Goal: Task Accomplishment & Management: Manage account settings

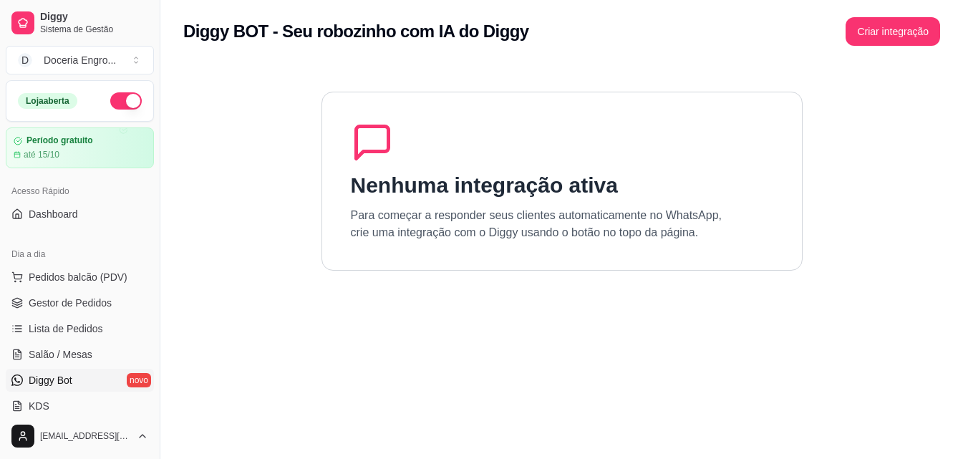
click at [686, 276] on section "Nenhuma integração ativa Para começar a responder seus clientes automaticamente…" at bounding box center [561, 292] width 757 height 459
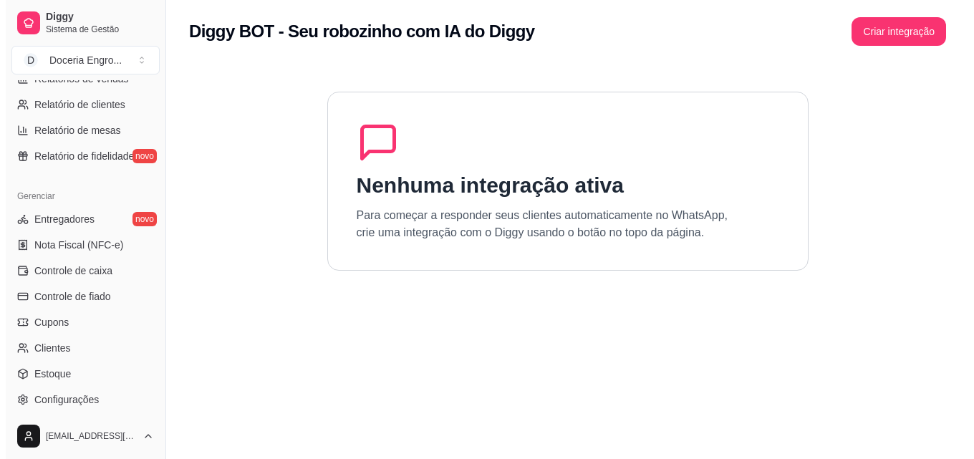
scroll to position [501, 0]
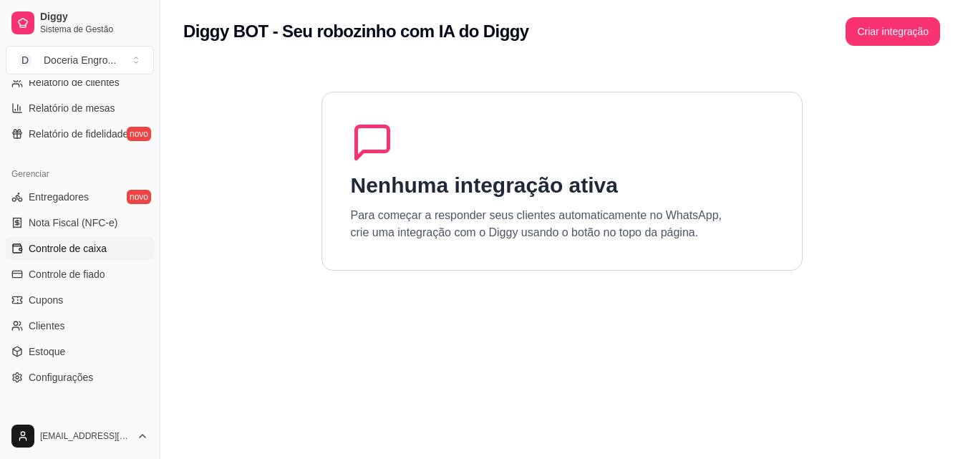
click at [83, 251] on span "Controle de caixa" at bounding box center [68, 248] width 78 height 14
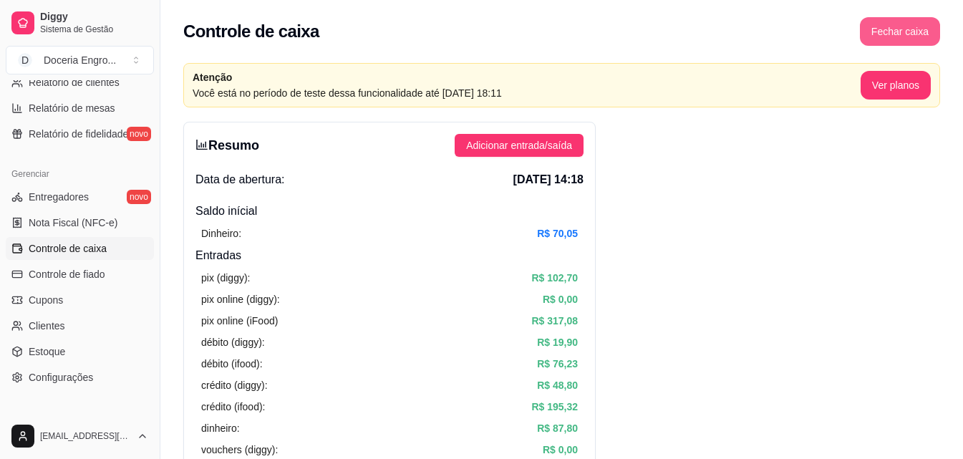
click at [877, 27] on button "Fechar caixa" at bounding box center [900, 31] width 80 height 29
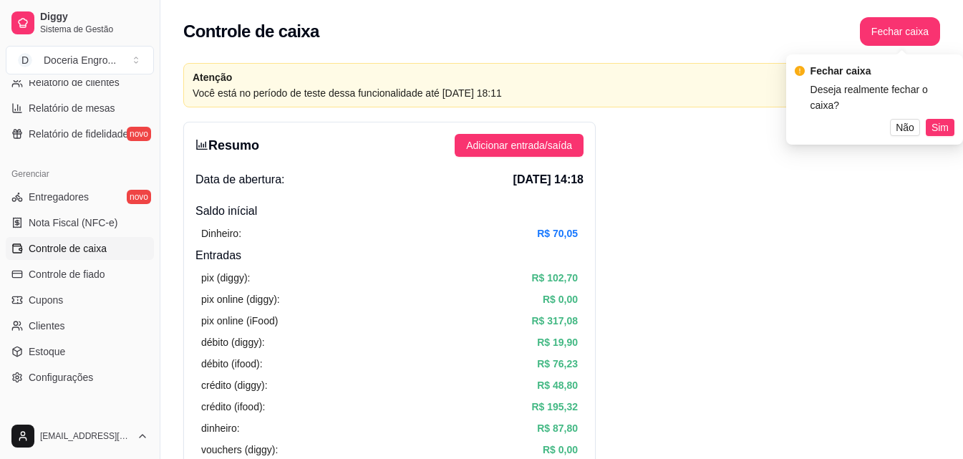
click at [944, 120] on div "Fechar caixa Deseja realmente fechar o caixa? Não Sim" at bounding box center [874, 99] width 177 height 90
click at [942, 120] on span "Sim" at bounding box center [940, 128] width 17 height 16
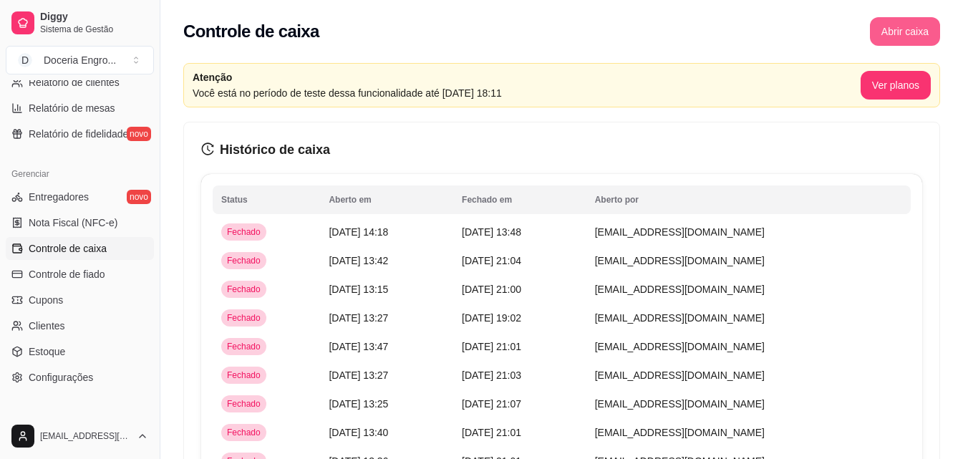
click at [905, 38] on button "Abrir caixa" at bounding box center [905, 31] width 70 height 29
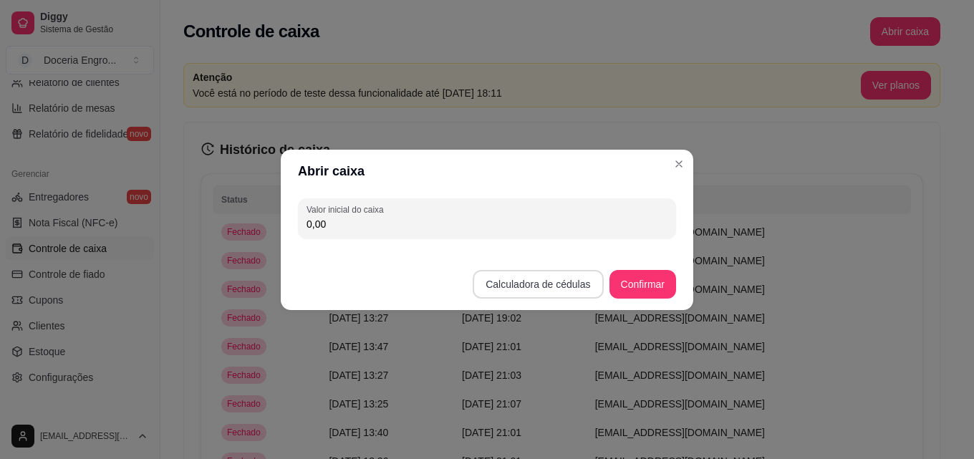
click at [541, 291] on button "Calculadora de cédulas" at bounding box center [538, 284] width 130 height 29
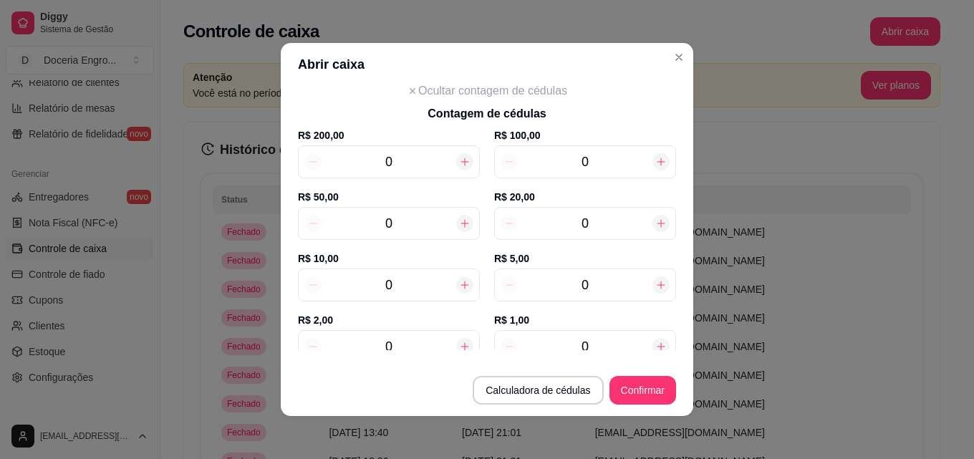
scroll to position [72, 0]
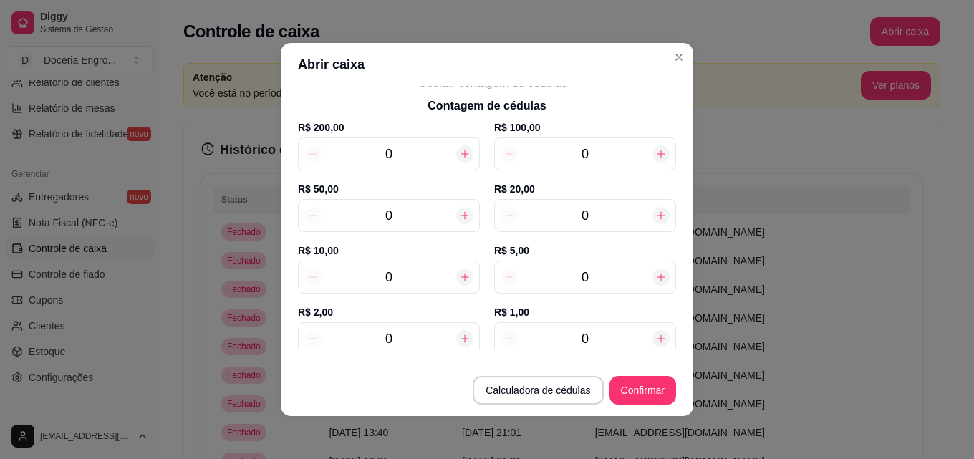
click at [396, 345] on input "0" at bounding box center [389, 339] width 135 height 20
type input "8"
type input "16,00"
type input "8"
click at [605, 271] on input "0" at bounding box center [585, 277] width 135 height 20
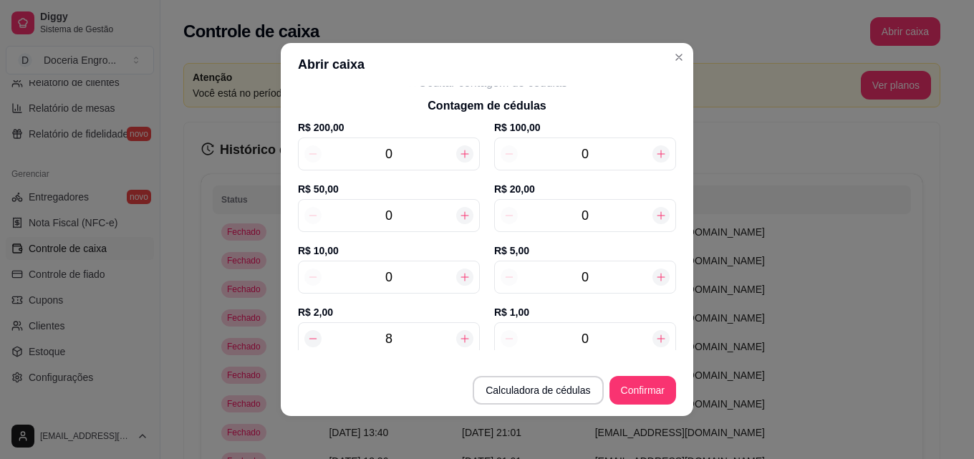
type input "21,00"
type input "1"
click at [591, 219] on input "0" at bounding box center [585, 216] width 135 height 20
type input "121,00"
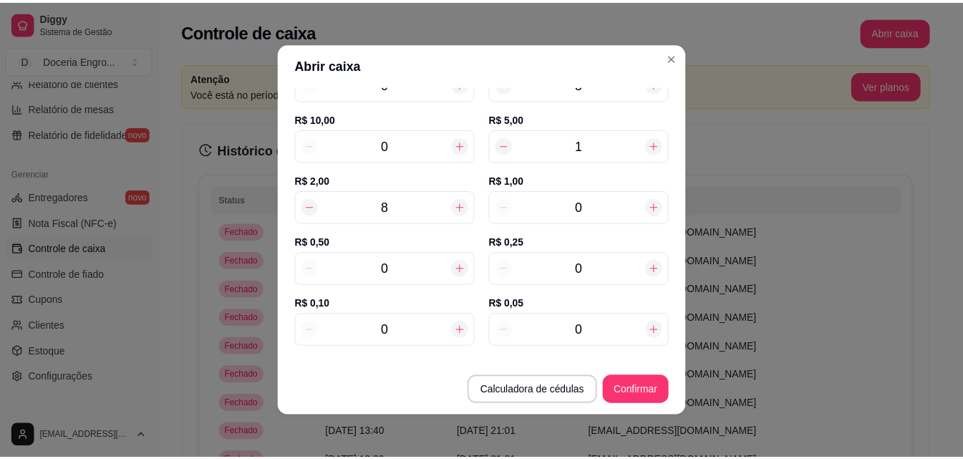
scroll to position [215, 0]
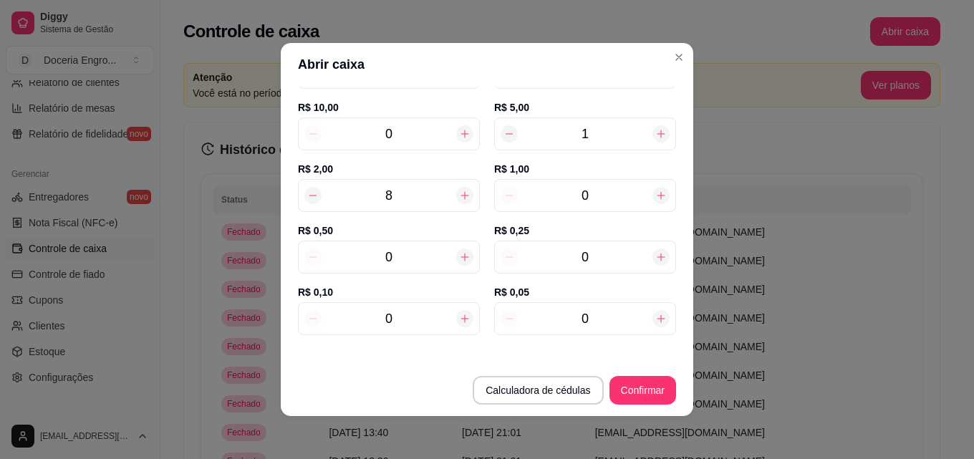
type input "5"
click at [412, 254] on input "0" at bounding box center [389, 257] width 135 height 20
type input "125,50"
type input "9"
click at [612, 244] on div "0" at bounding box center [585, 257] width 182 height 33
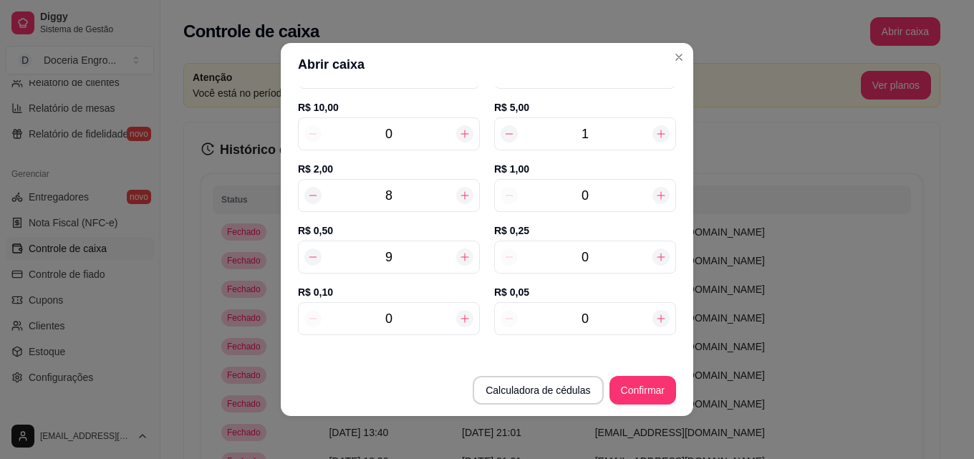
type input "125,75"
type input "10"
type input "128,00"
type input "10"
click at [656, 395] on button "Confirmar" at bounding box center [642, 391] width 65 height 28
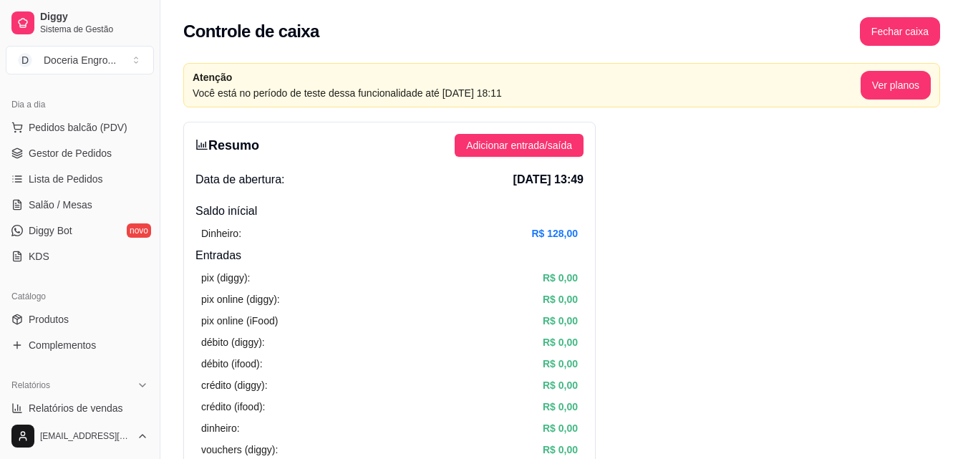
scroll to position [143, 0]
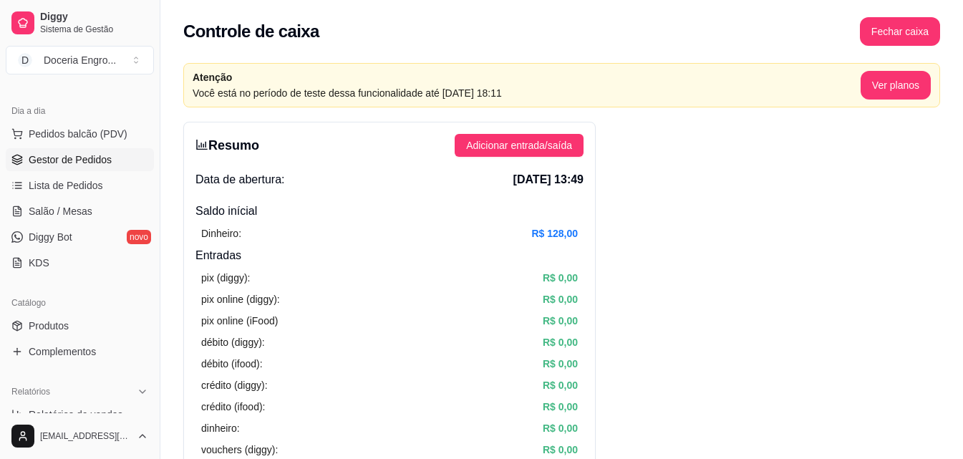
click at [92, 163] on span "Gestor de Pedidos" at bounding box center [70, 160] width 83 height 14
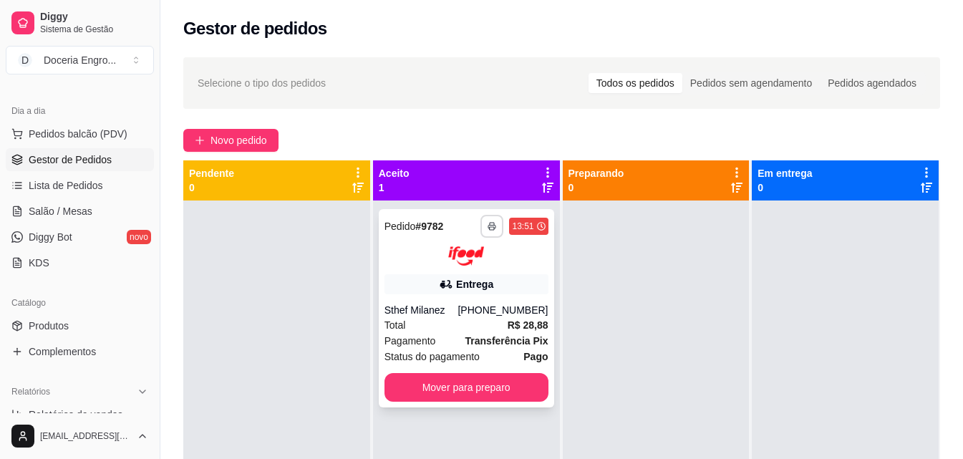
click at [488, 226] on icon "button" at bounding box center [492, 226] width 9 height 9
click at [470, 280] on button "IMPRESSORA" at bounding box center [450, 276] width 104 height 23
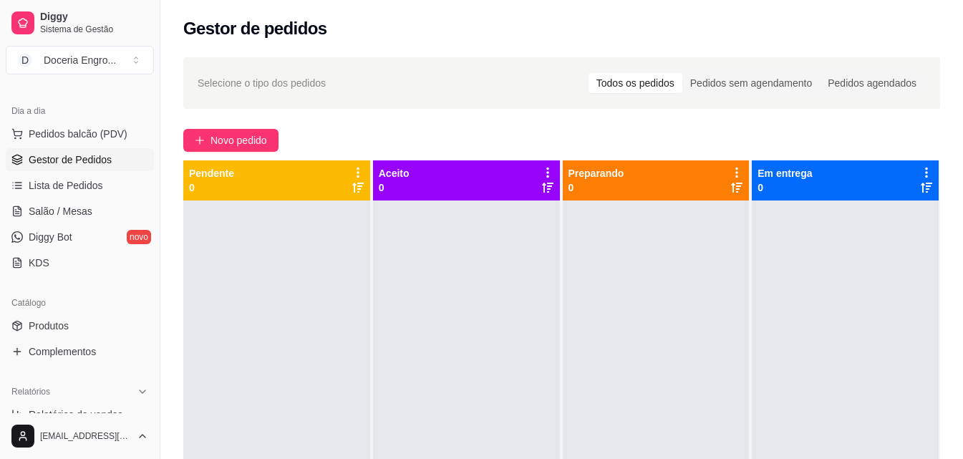
click at [502, 128] on div "Selecione o tipo dos pedidos Todos os pedidos Pedidos sem agendamento Pedidos a…" at bounding box center [561, 343] width 803 height 588
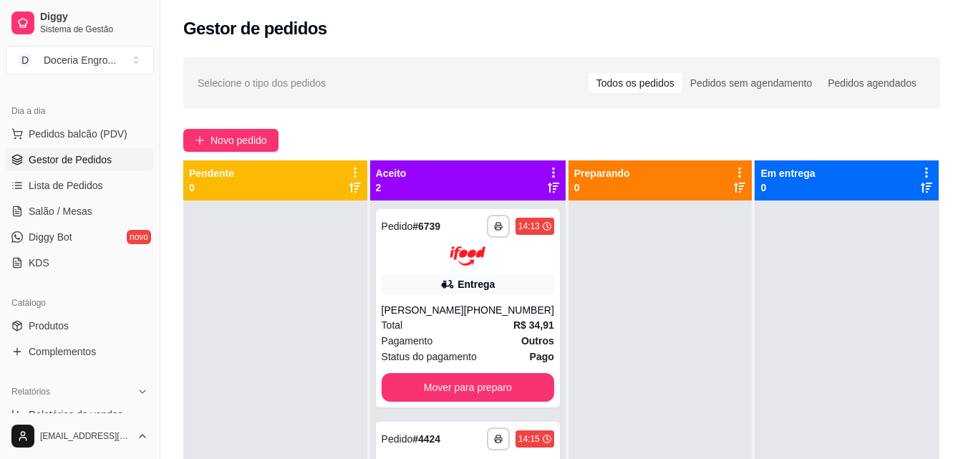
click at [502, 129] on div "Novo pedido" at bounding box center [561, 140] width 757 height 23
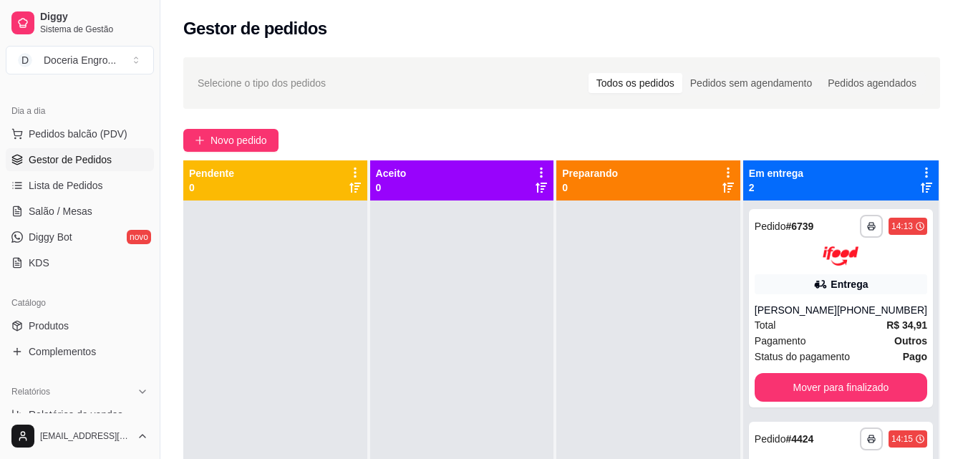
click at [532, 4] on div "Gestor de pedidos" at bounding box center [561, 24] width 803 height 49
click at [393, 144] on div "Novo pedido" at bounding box center [561, 140] width 757 height 23
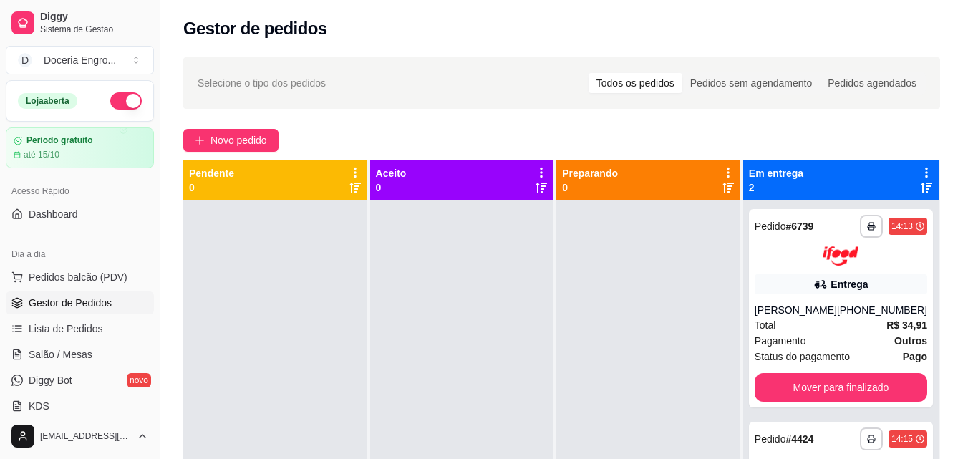
click at [388, 139] on div "Novo pedido" at bounding box center [561, 140] width 757 height 23
click at [414, 29] on div "Gestor de pedidos" at bounding box center [561, 28] width 757 height 23
click at [767, 23] on div "Gestor de pedidos" at bounding box center [561, 28] width 757 height 23
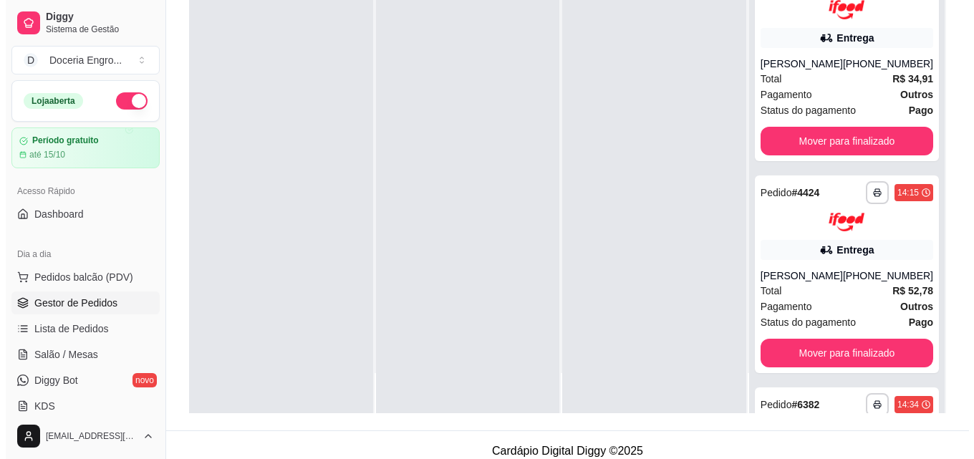
scroll to position [218, 0]
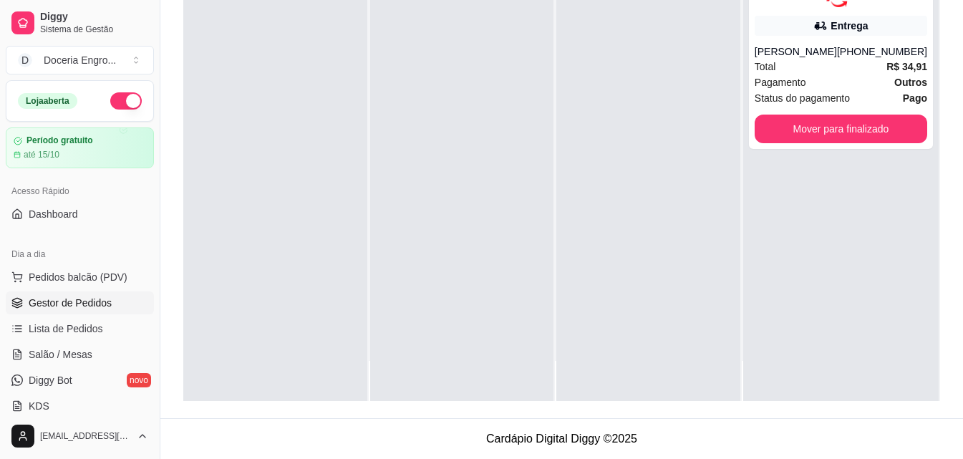
click at [169, 143] on div "**********" at bounding box center [561, 124] width 803 height 588
click at [86, 269] on button "Pedidos balcão (PDV)" at bounding box center [80, 277] width 148 height 23
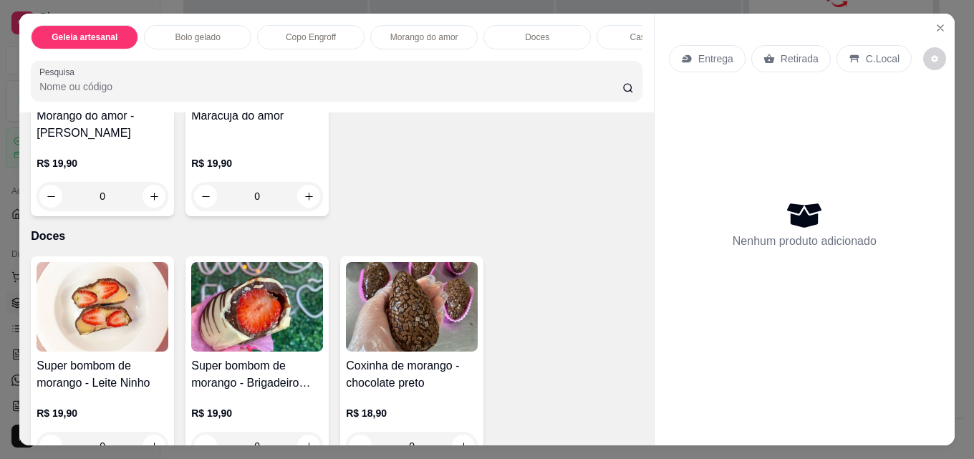
scroll to position [1146, 0]
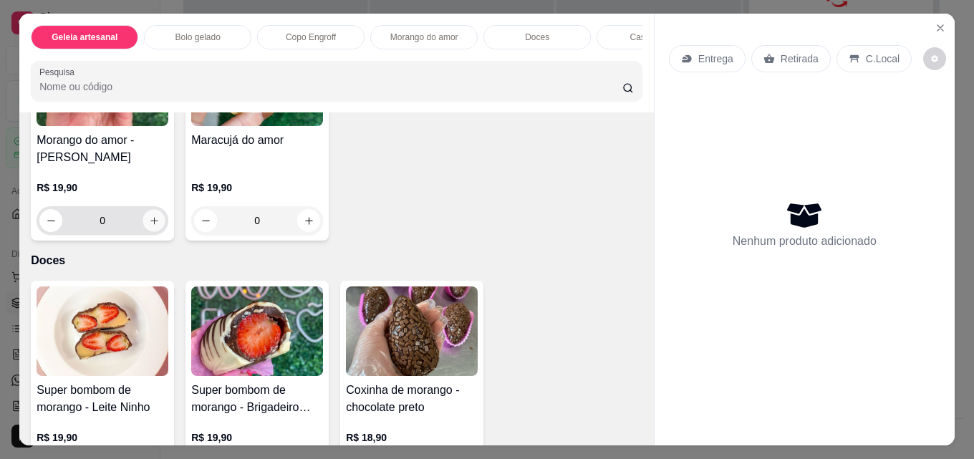
click at [149, 225] on icon "increase-product-quantity" at bounding box center [154, 221] width 11 height 11
type input "1"
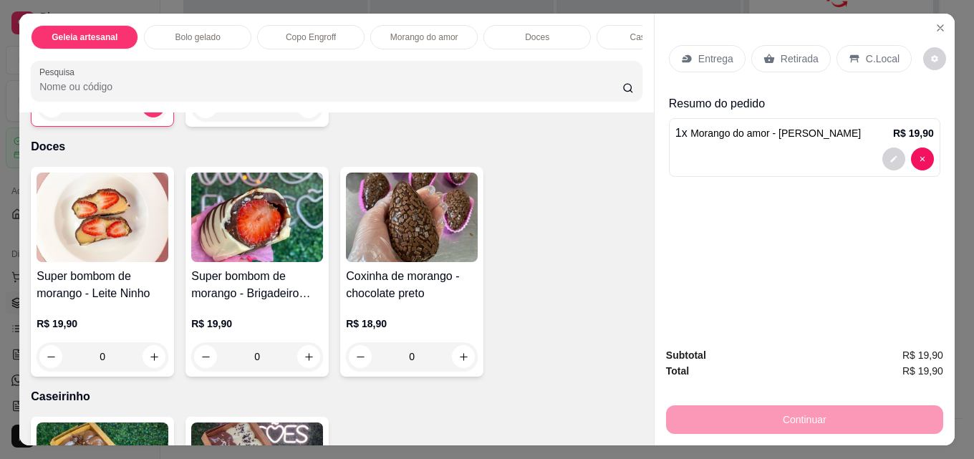
scroll to position [1290, 0]
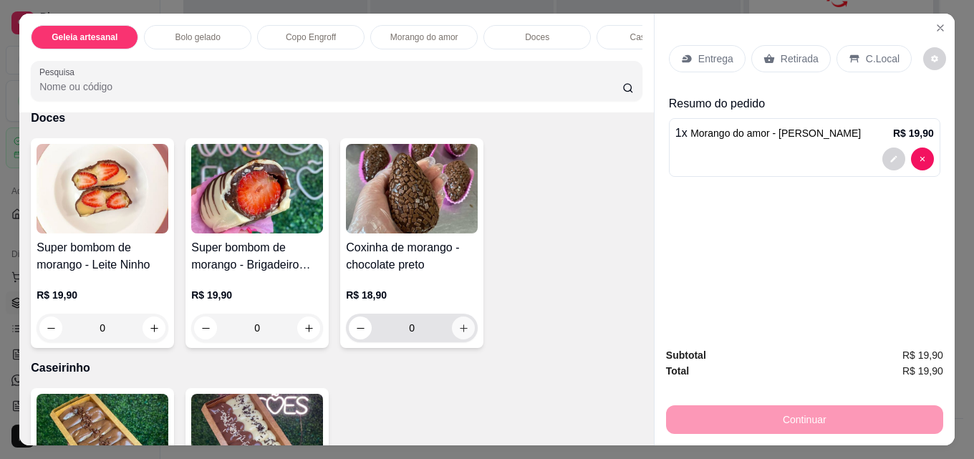
click at [459, 333] on icon "increase-product-quantity" at bounding box center [463, 328] width 11 height 11
type input "1"
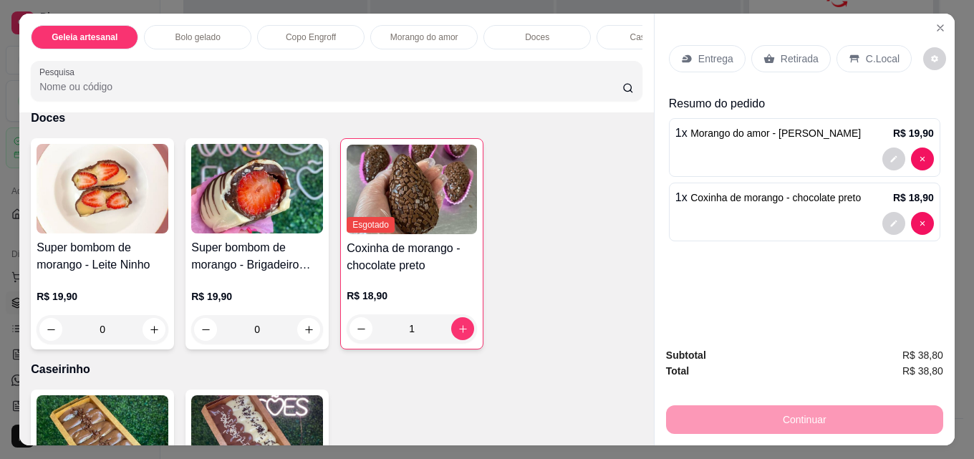
click at [789, 62] on div "Retirada" at bounding box center [791, 58] width 80 height 27
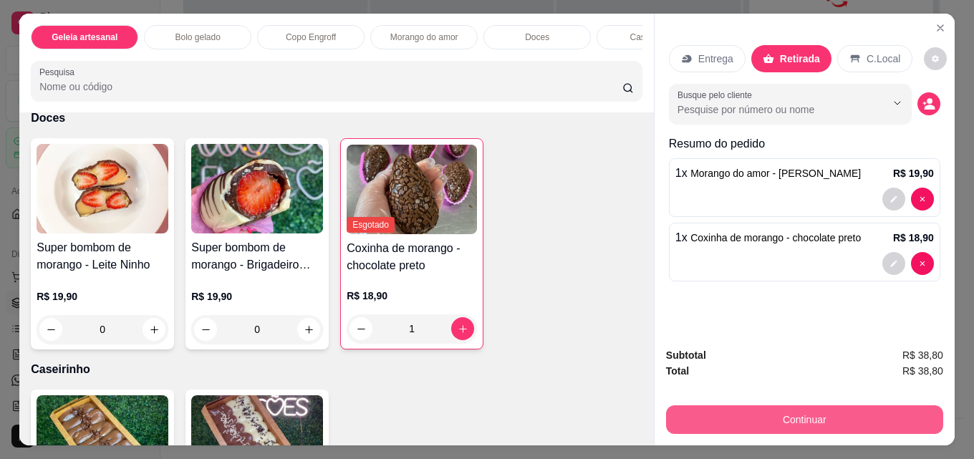
click at [757, 418] on button "Continuar" at bounding box center [804, 419] width 277 height 29
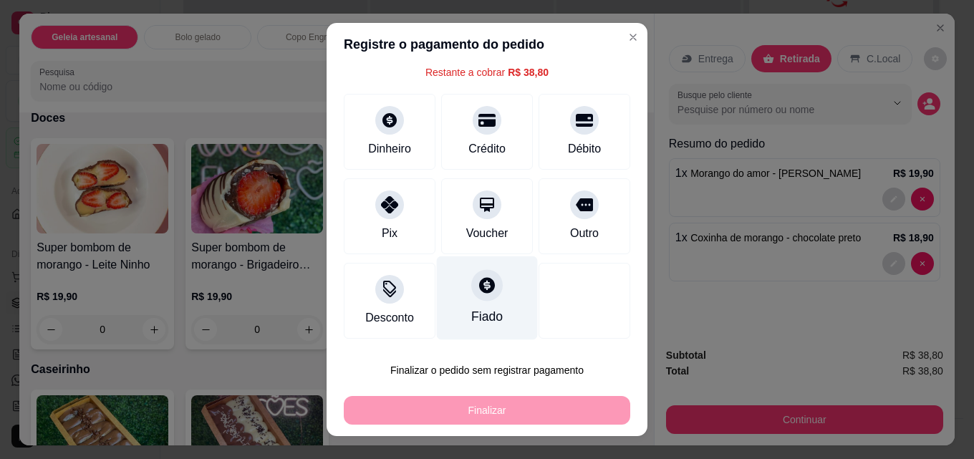
scroll to position [0, 0]
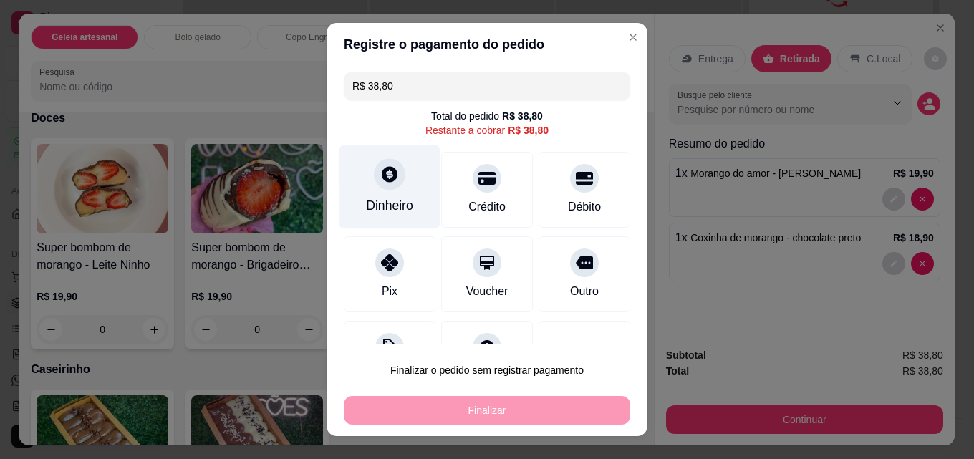
click at [410, 196] on div "Dinheiro" at bounding box center [390, 187] width 101 height 84
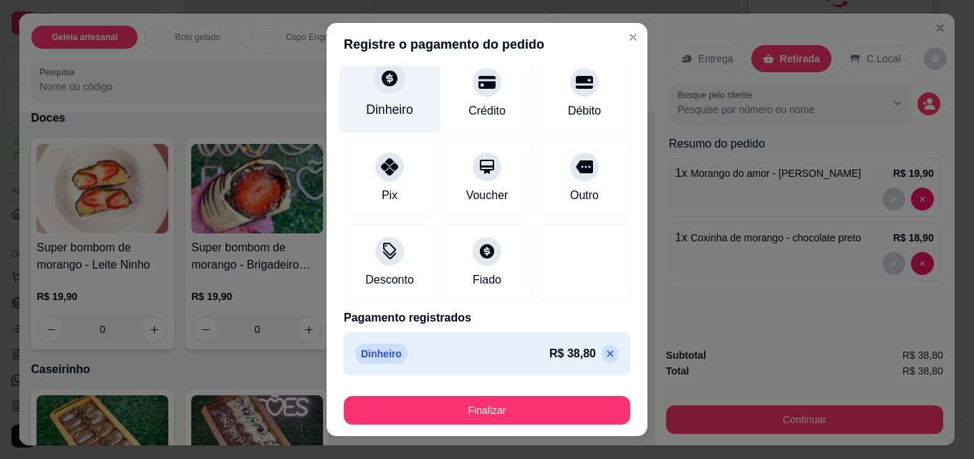
scroll to position [84, 0]
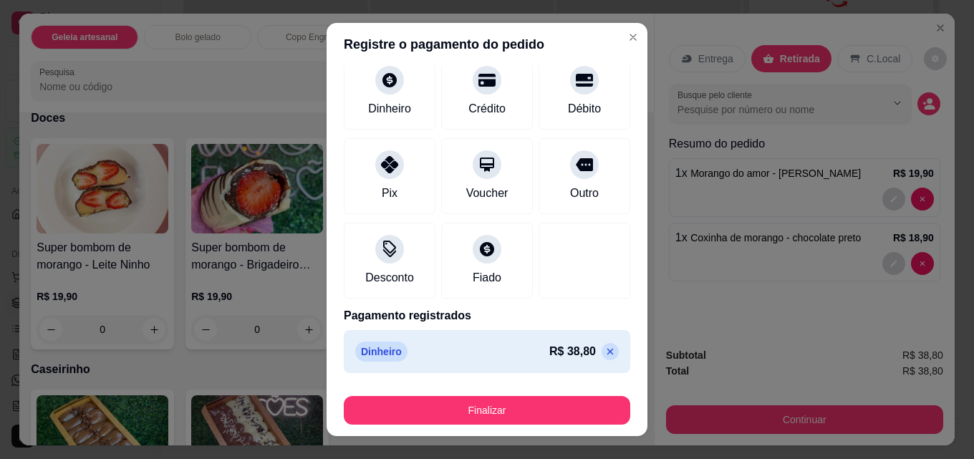
click at [602, 352] on p at bounding box center [610, 351] width 17 height 17
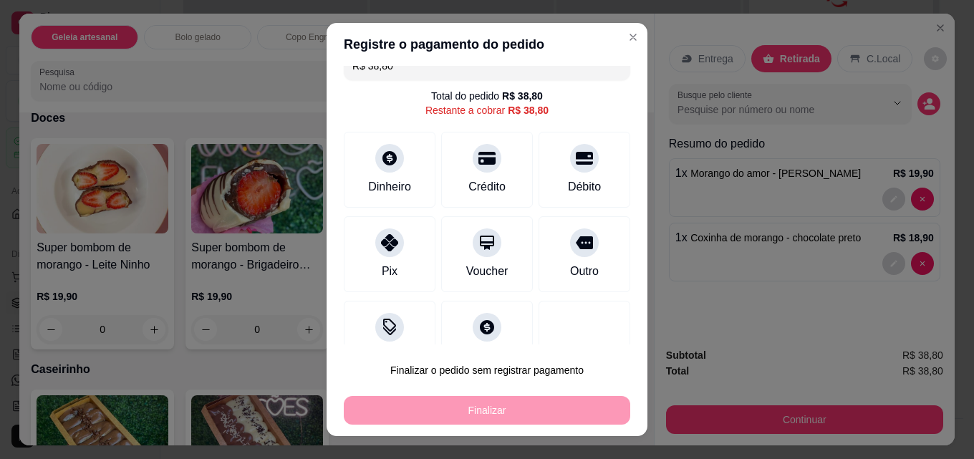
scroll to position [0, 0]
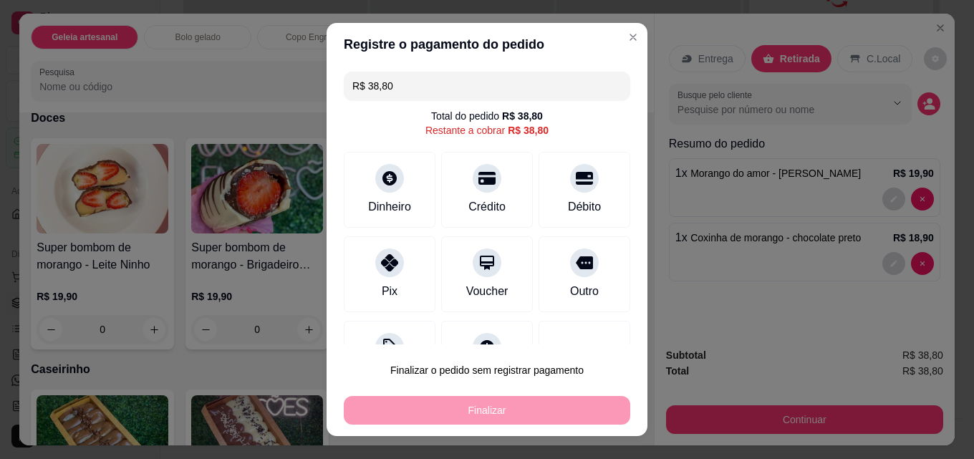
drag, startPoint x: 428, startPoint y: 92, endPoint x: 322, endPoint y: 83, distance: 107.1
click at [327, 83] on div "R$ 38,80 Total do pedido R$ 38,80 Restante a cobrar R$ 38,80 Dinheiro Crédito D…" at bounding box center [487, 205] width 321 height 279
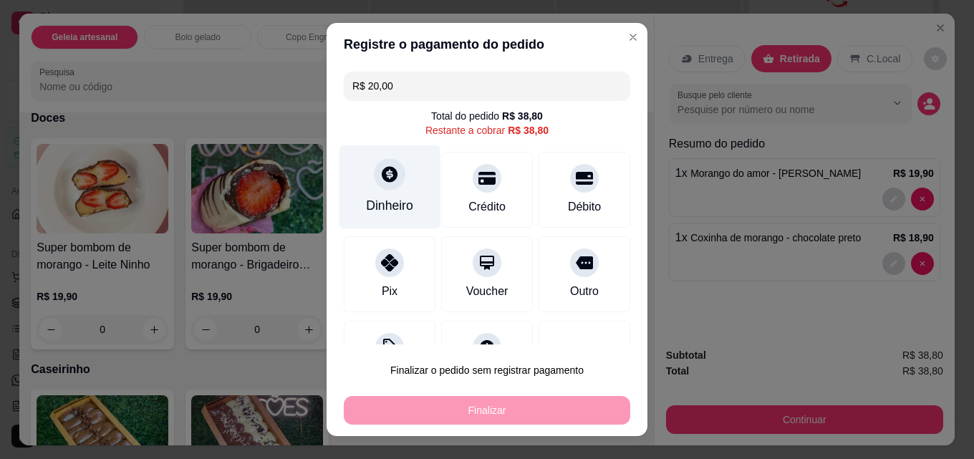
click at [408, 183] on div "Dinheiro" at bounding box center [390, 187] width 101 height 84
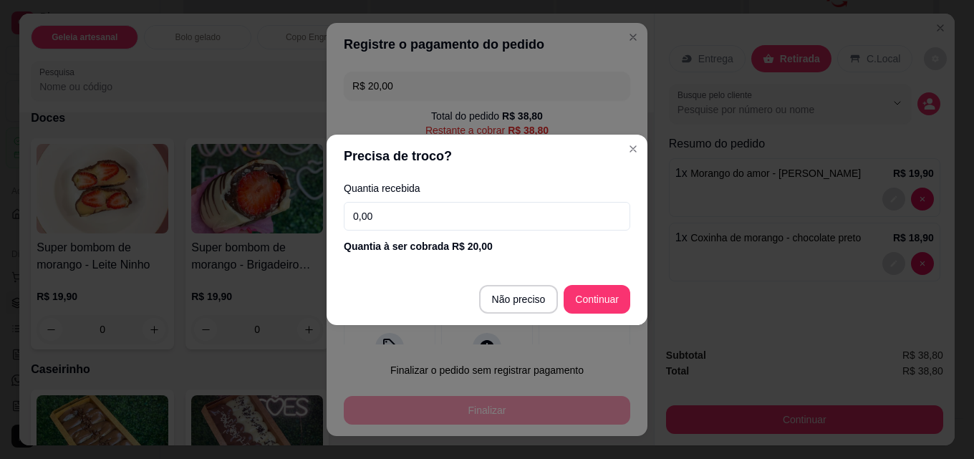
click at [529, 316] on footer "Não preciso Continuar" at bounding box center [487, 300] width 321 height 52
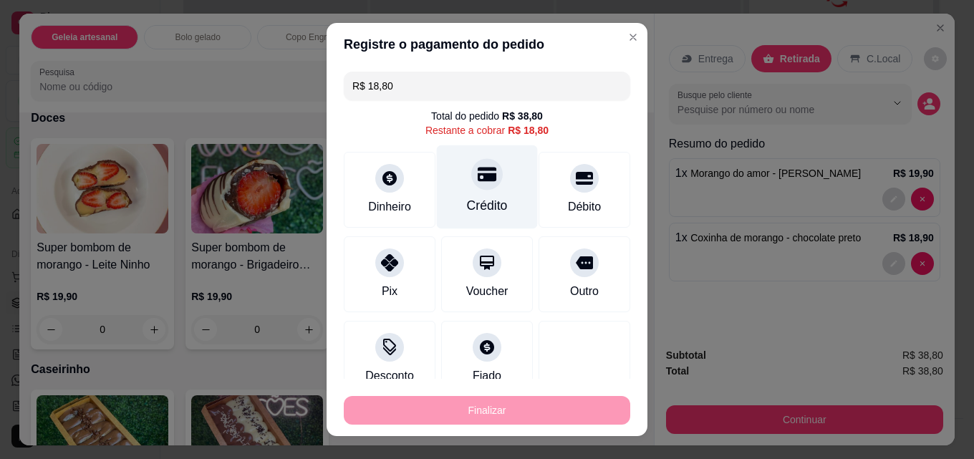
click at [491, 208] on div "Crédito" at bounding box center [487, 205] width 41 height 19
type input "R$ 0,00"
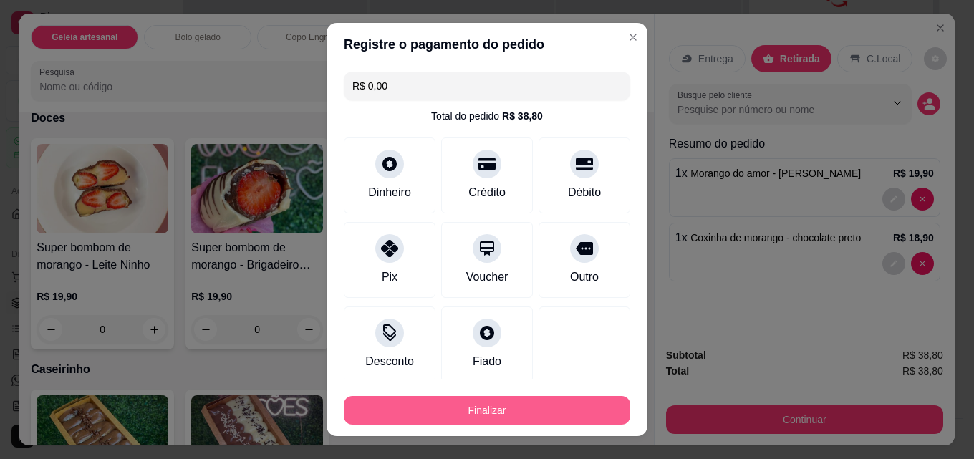
click at [502, 410] on button "Finalizar" at bounding box center [487, 410] width 287 height 29
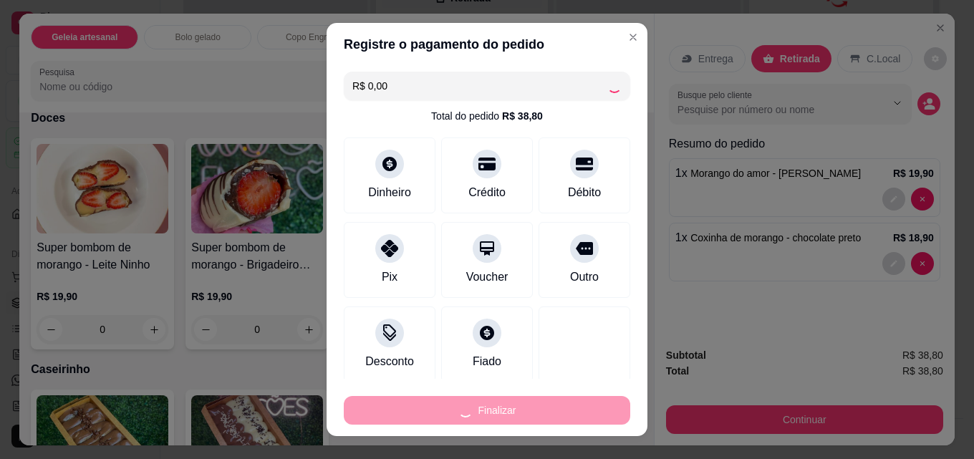
type input "0"
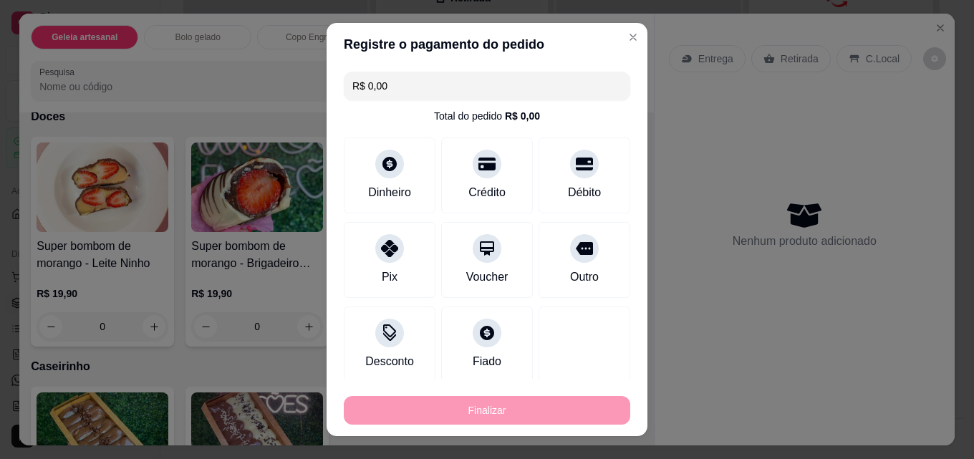
type input "-R$ 38,80"
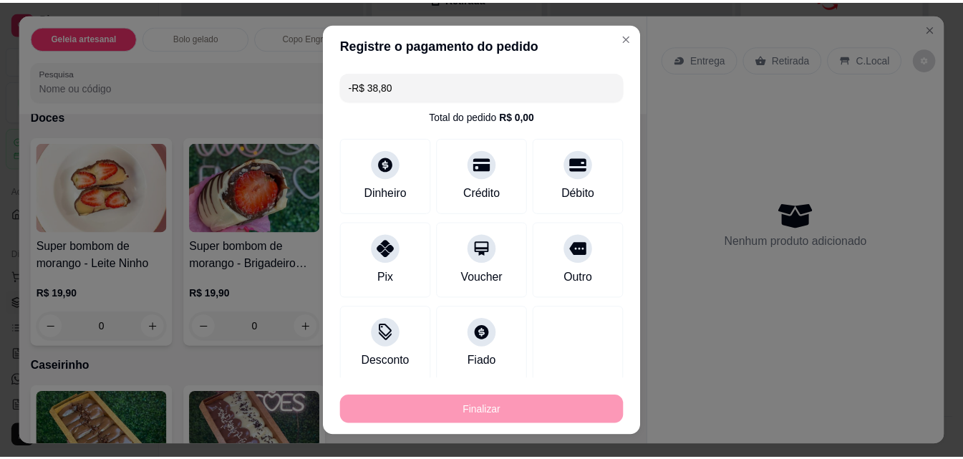
scroll to position [1289, 0]
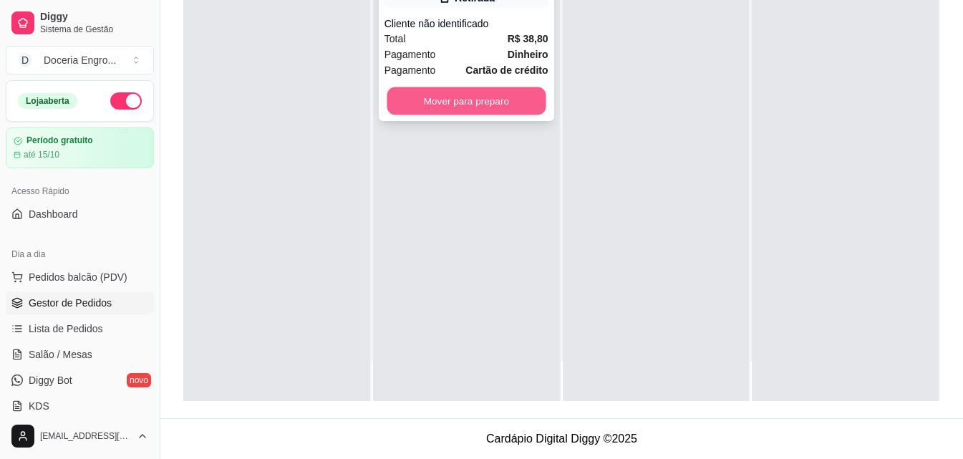
click at [523, 91] on button "Mover para preparo" at bounding box center [466, 101] width 159 height 28
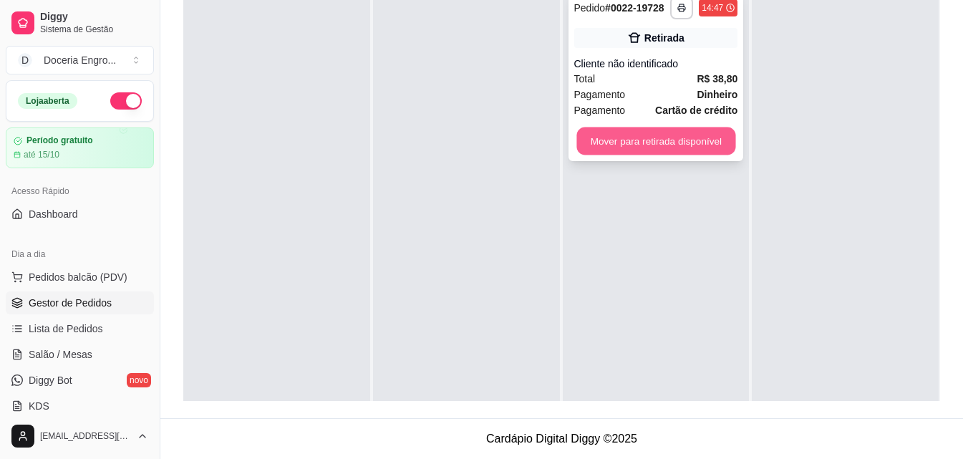
click at [660, 143] on button "Mover para retirada disponível" at bounding box center [656, 142] width 159 height 28
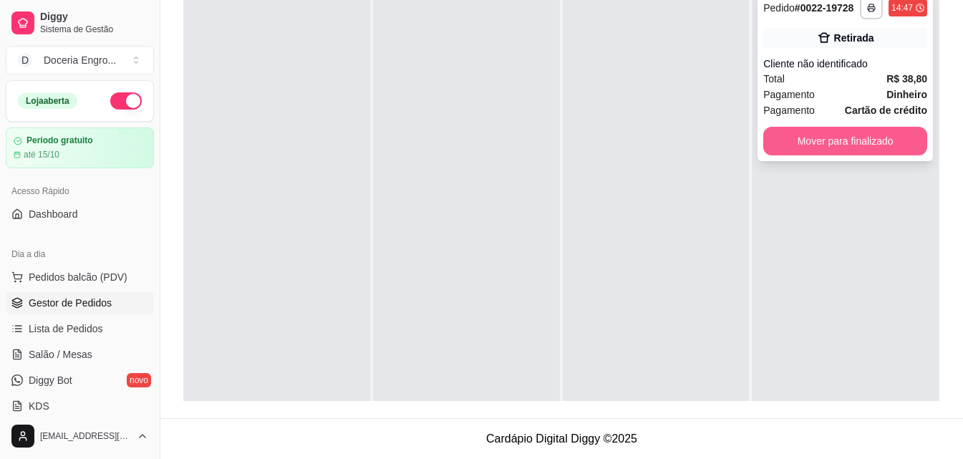
click at [819, 130] on button "Mover para finalizado" at bounding box center [846, 141] width 164 height 29
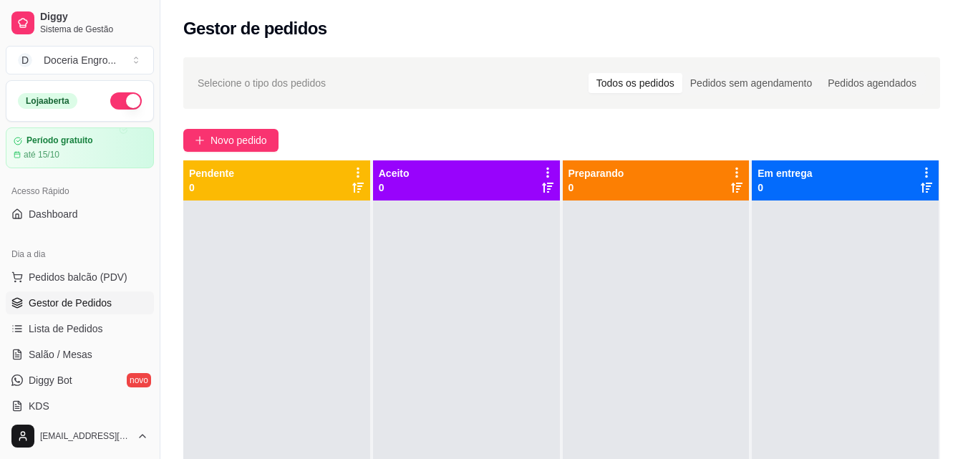
click at [773, 20] on div "Gestor de pedidos" at bounding box center [561, 28] width 757 height 23
click at [367, 26] on div "Gestor de pedidos" at bounding box center [561, 28] width 757 height 23
click at [107, 279] on span "Pedidos balcão (PDV)" at bounding box center [78, 277] width 99 height 14
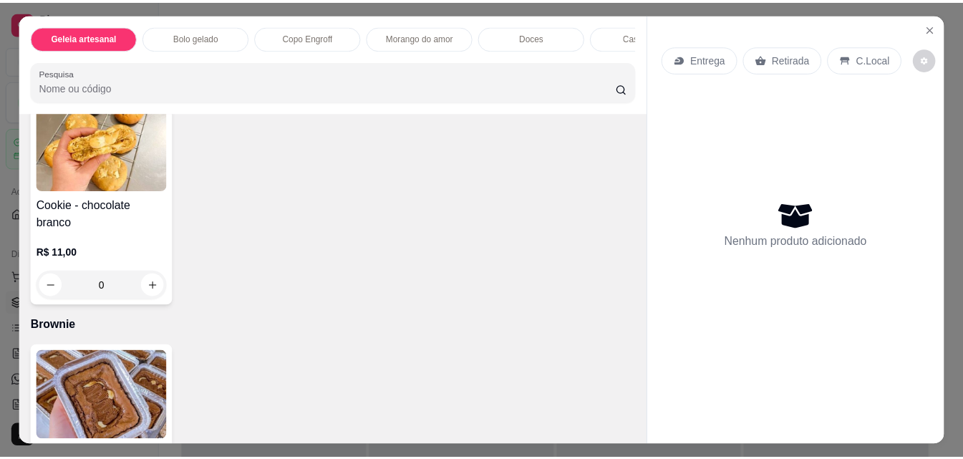
scroll to position [2292, 0]
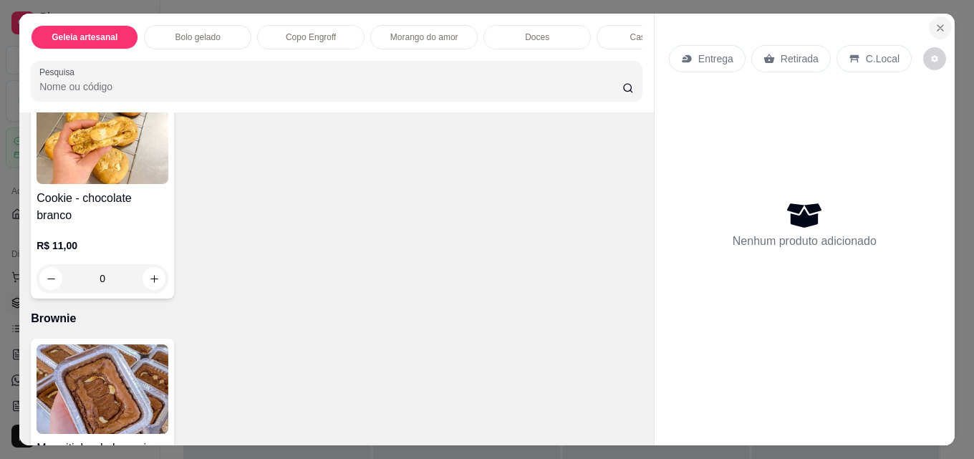
click at [929, 23] on button "Close" at bounding box center [940, 27] width 23 height 23
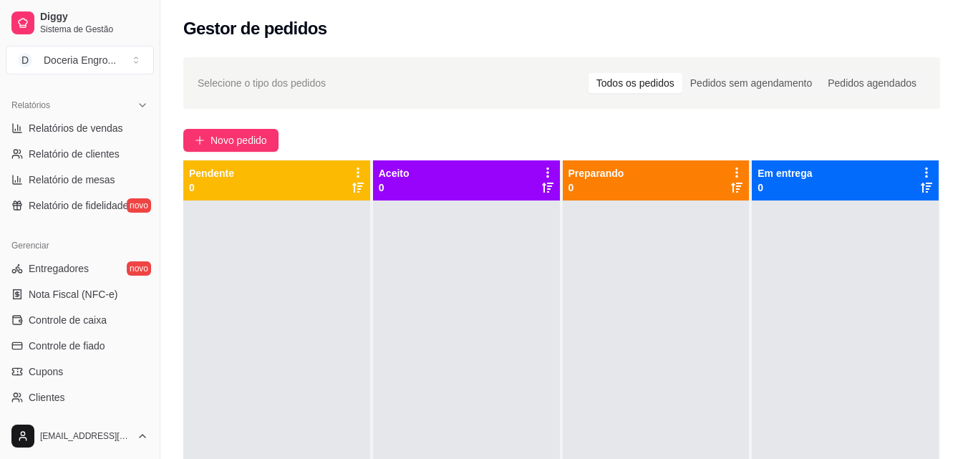
scroll to position [287, 0]
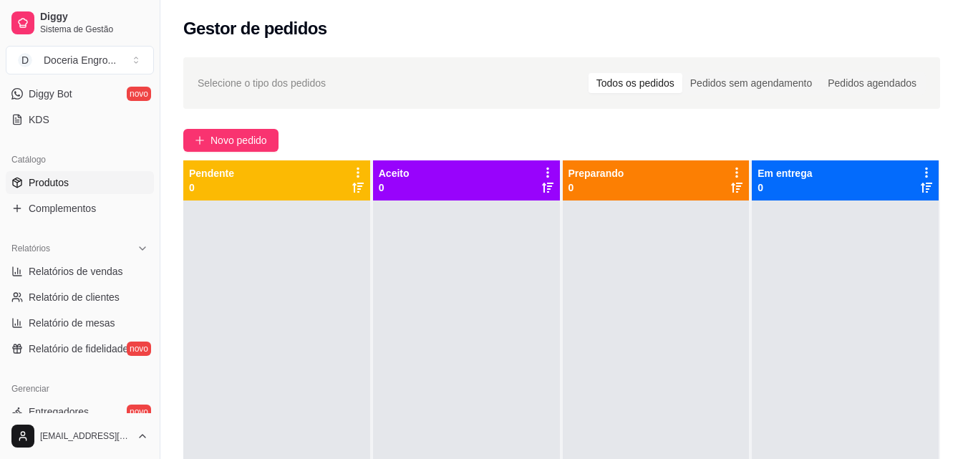
click at [87, 186] on link "Produtos" at bounding box center [80, 182] width 148 height 23
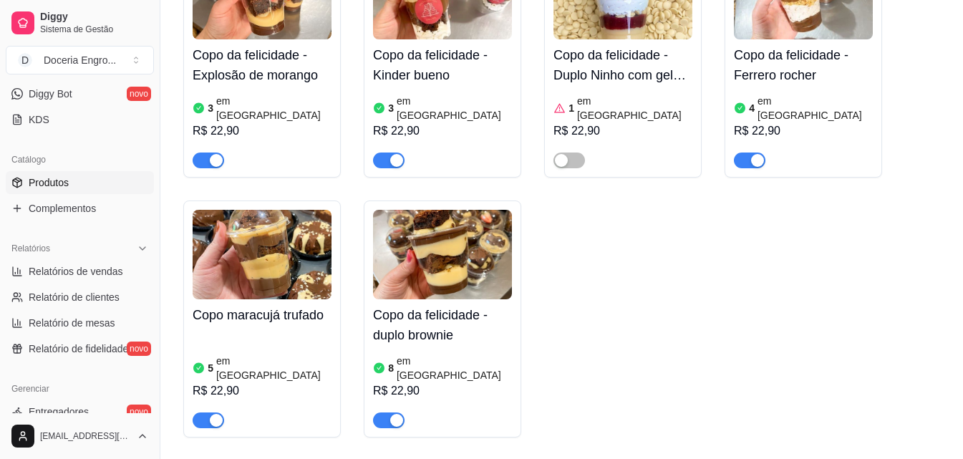
scroll to position [1218, 0]
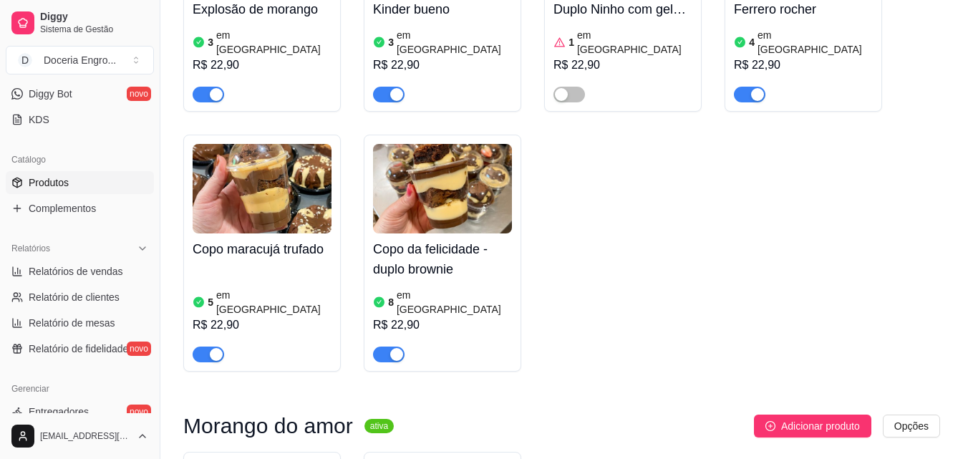
click at [632, 303] on div "Copo da felicidade - Explosão de morango 3 em estoque R$ 22,90 Copo da felicida…" at bounding box center [561, 123] width 757 height 497
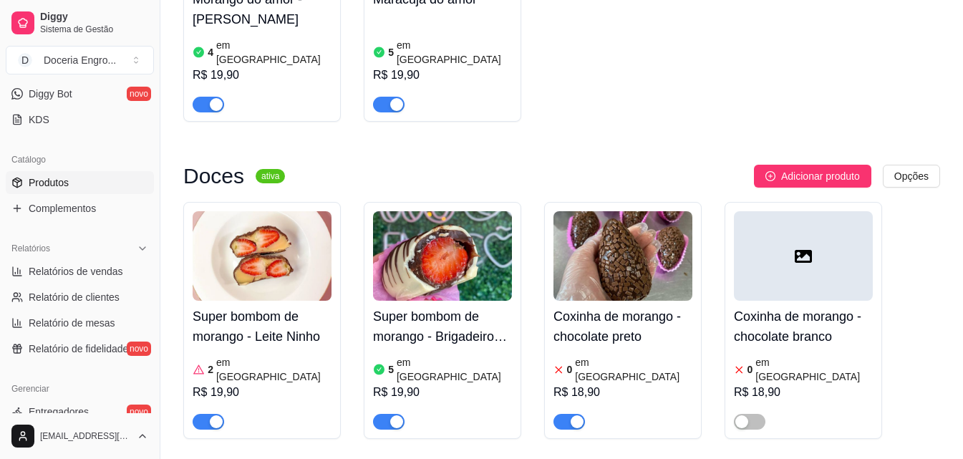
scroll to position [1791, 0]
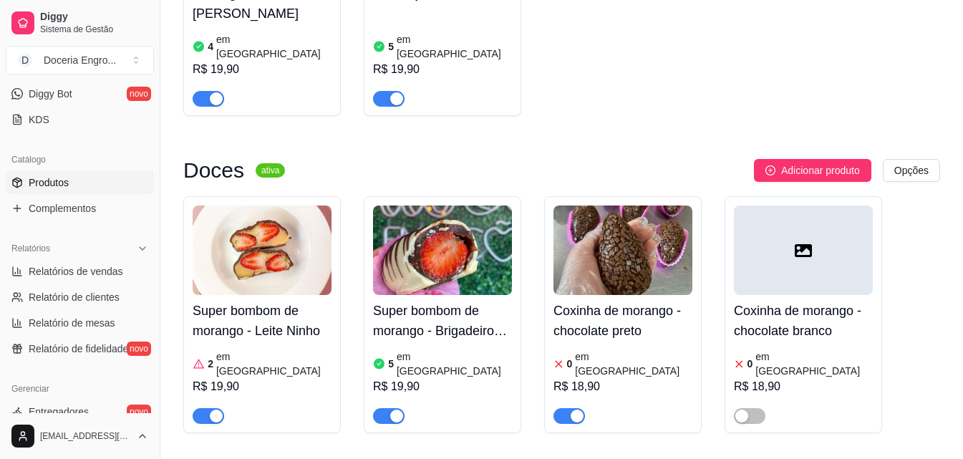
click at [605, 378] on div "R$ 18,90" at bounding box center [623, 386] width 139 height 17
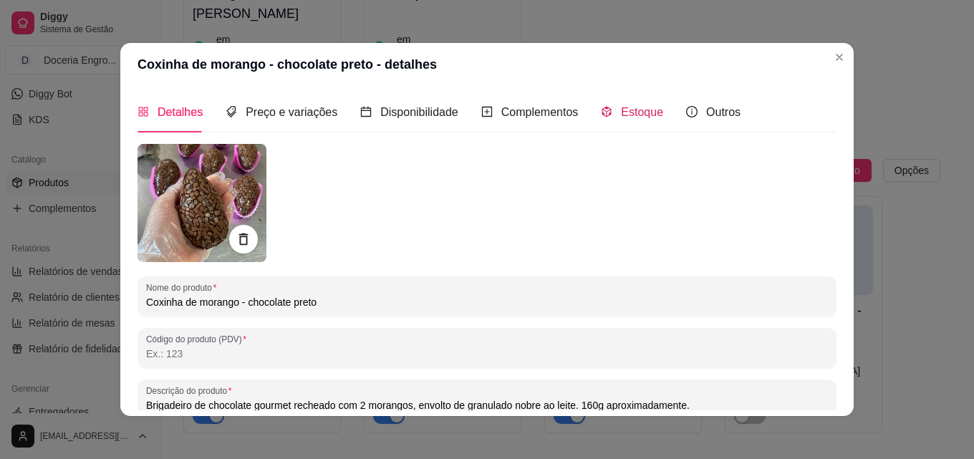
click at [640, 112] on span "Estoque" at bounding box center [642, 112] width 42 height 12
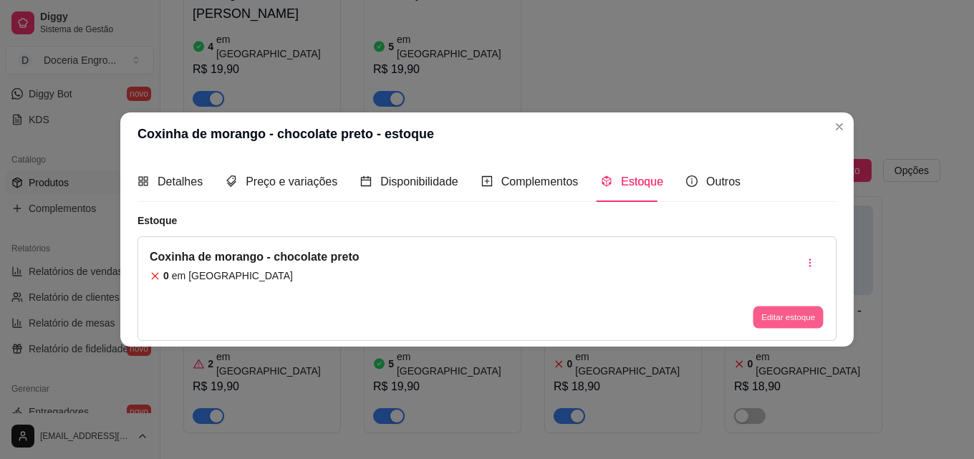
click at [776, 324] on button "Editar estoque" at bounding box center [788, 318] width 70 height 22
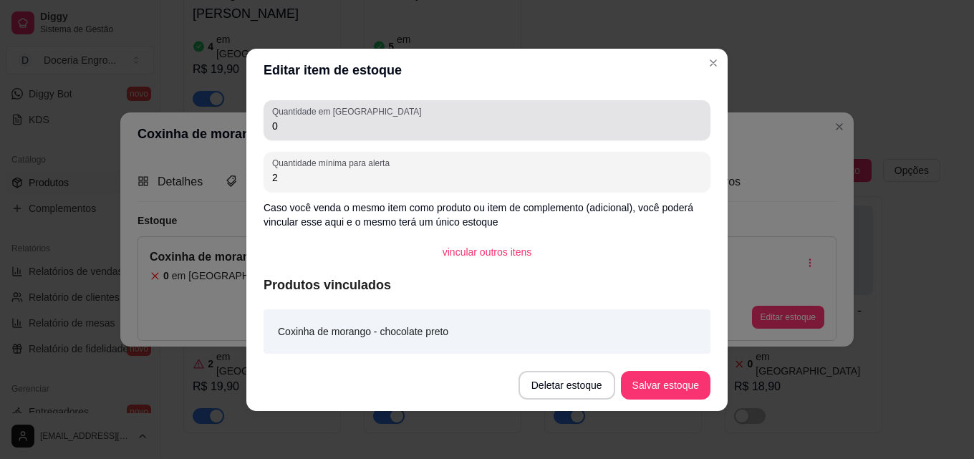
click at [320, 138] on div "Quantidade em estoque 0" at bounding box center [487, 120] width 447 height 40
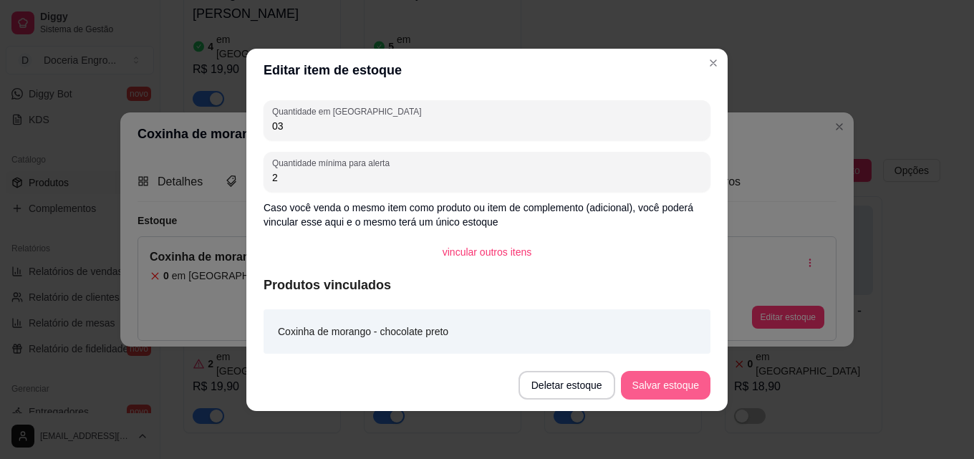
type input "03"
click at [677, 377] on button "Salvar estoque" at bounding box center [666, 385] width 90 height 29
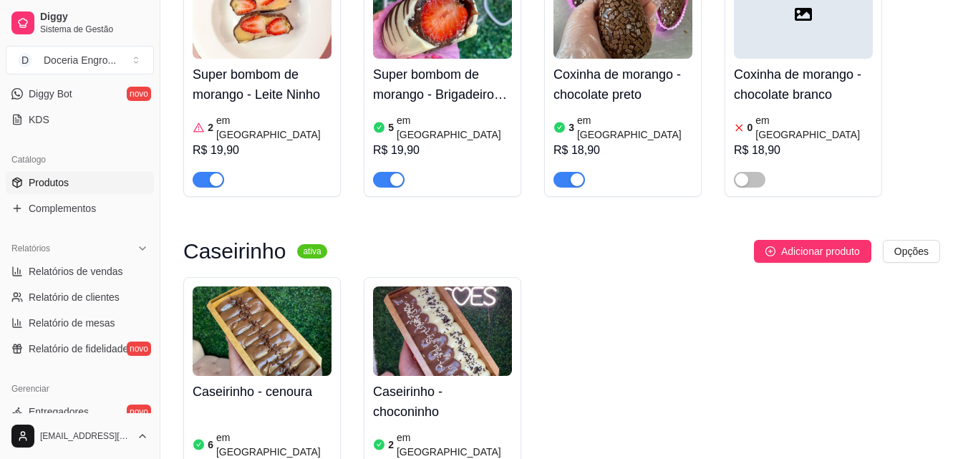
scroll to position [2077, 0]
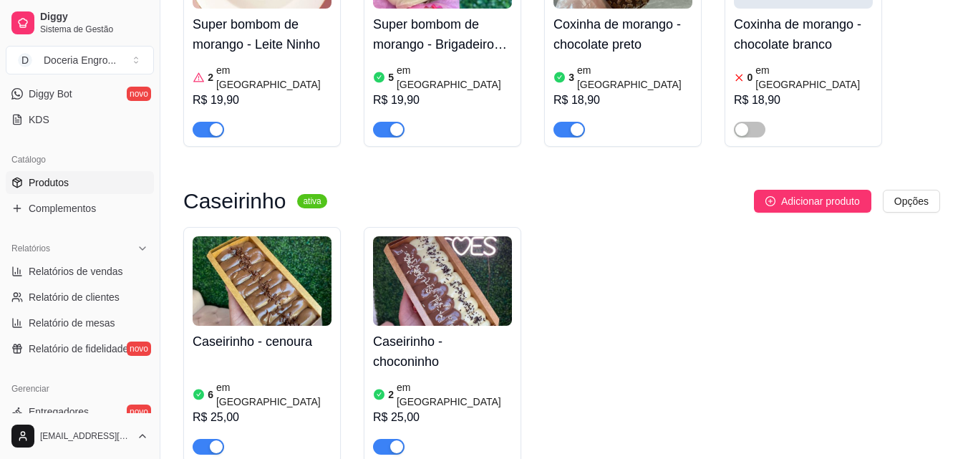
click at [650, 243] on div "Caseirinho - cenoura 6 em estoque R$ 25,00 Caseirinho - choconinho 2 em estoque…" at bounding box center [561, 345] width 757 height 237
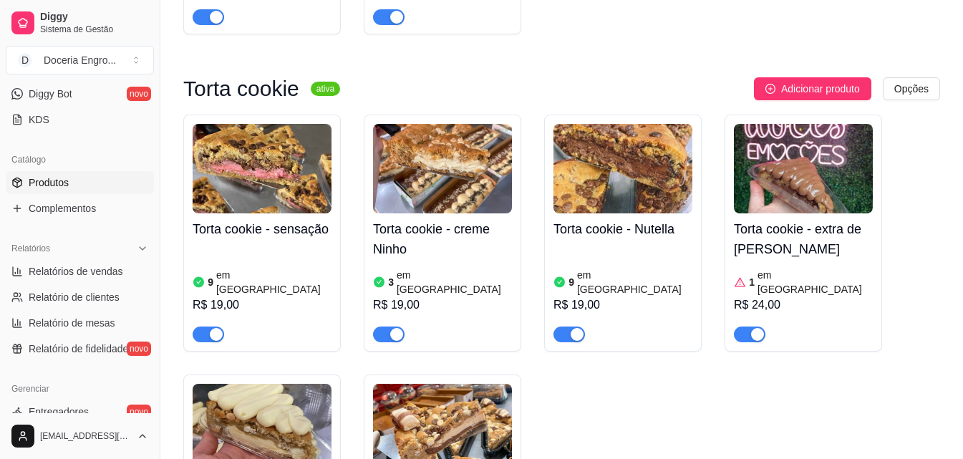
scroll to position [2650, 0]
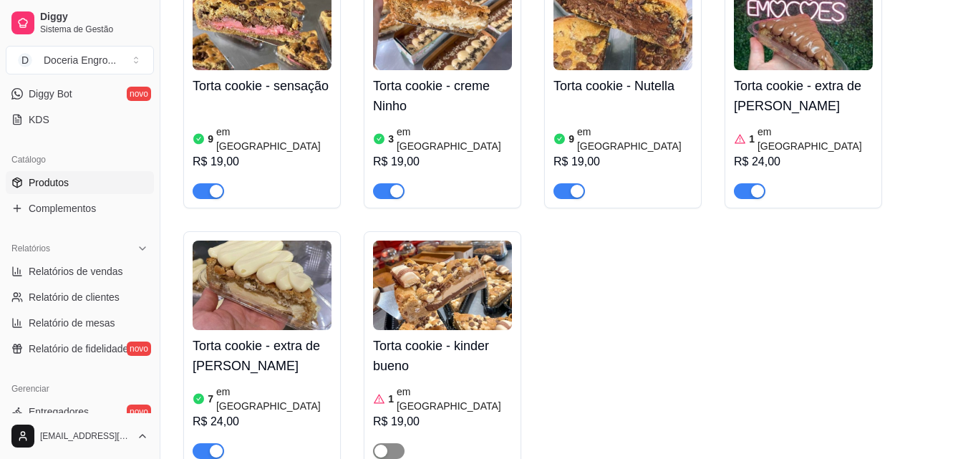
click at [385, 445] on div "button" at bounding box center [381, 451] width 13 height 13
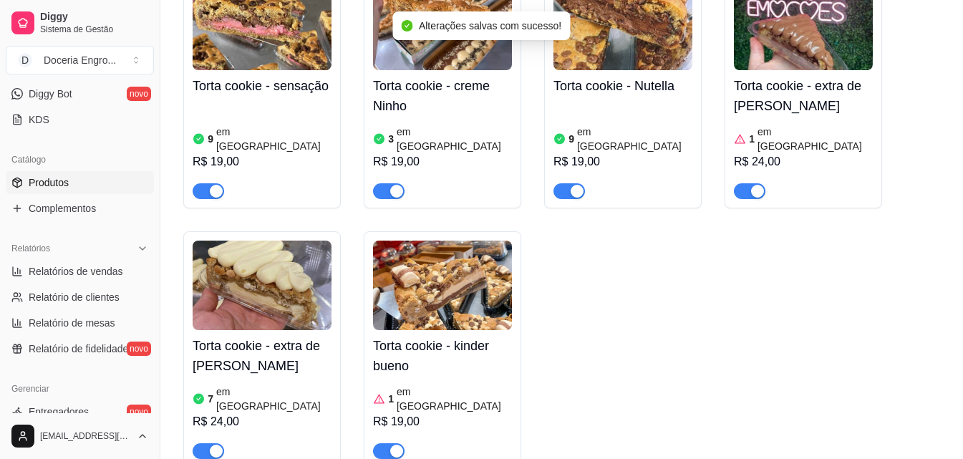
click at [410, 385] on article "em [GEOGRAPHIC_DATA]" at bounding box center [454, 399] width 115 height 29
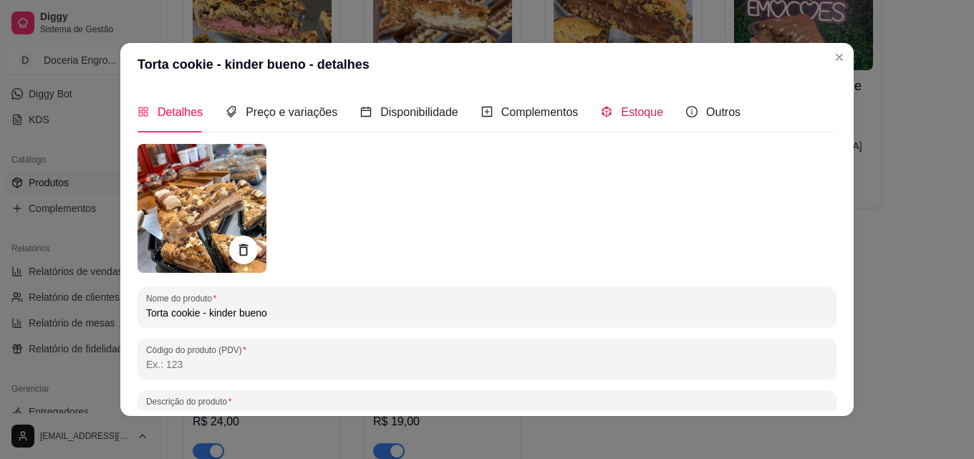
click at [645, 117] on span "Estoque" at bounding box center [642, 112] width 42 height 12
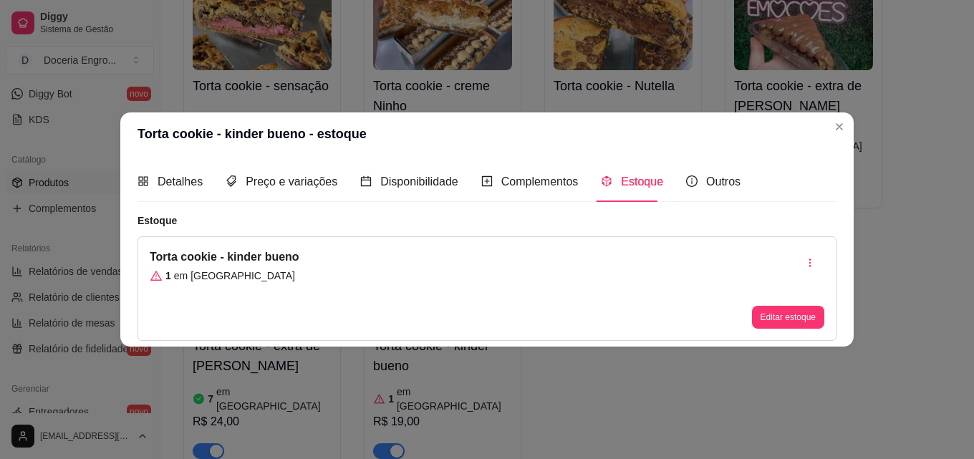
click at [789, 312] on button "Editar estoque" at bounding box center [788, 317] width 72 height 23
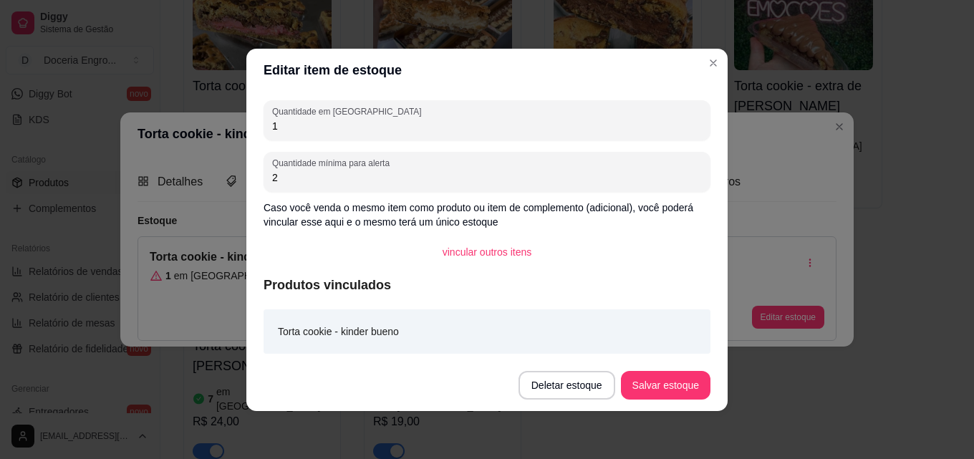
click at [397, 138] on div "Quantidade em estoque 1" at bounding box center [487, 120] width 447 height 40
type input "8"
click at [686, 393] on button "Salvar estoque" at bounding box center [666, 385] width 90 height 29
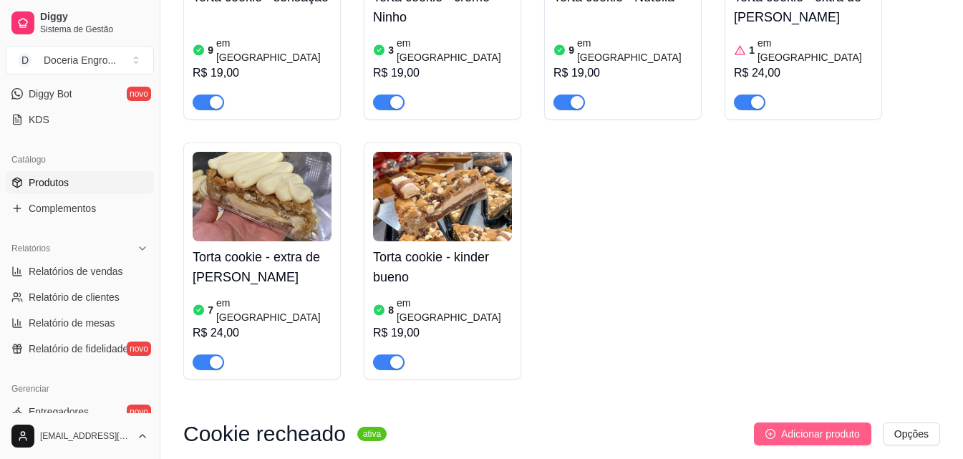
scroll to position [2937, 0]
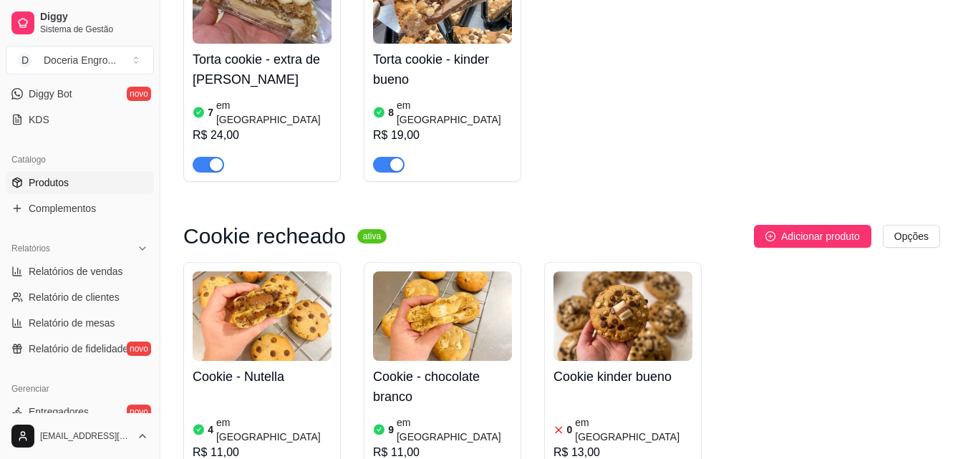
click at [577, 415] on article "em [GEOGRAPHIC_DATA]" at bounding box center [633, 429] width 117 height 29
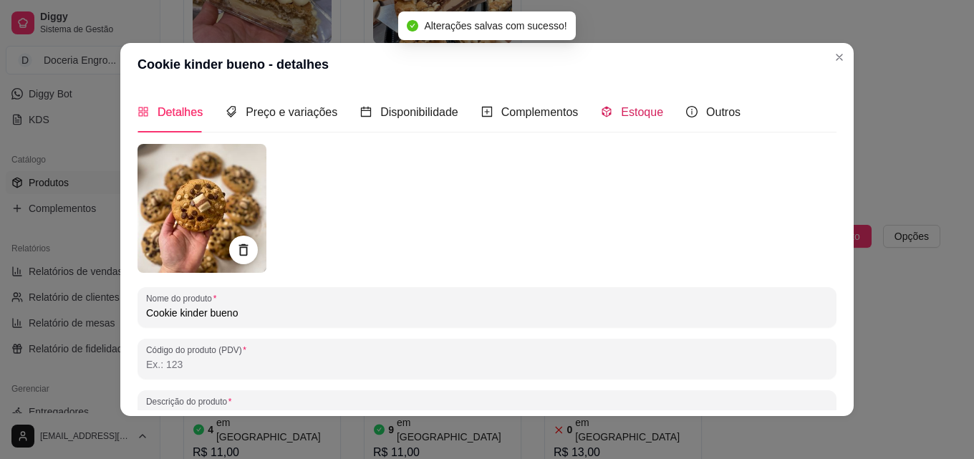
click at [610, 118] on div "Estoque" at bounding box center [632, 112] width 62 height 18
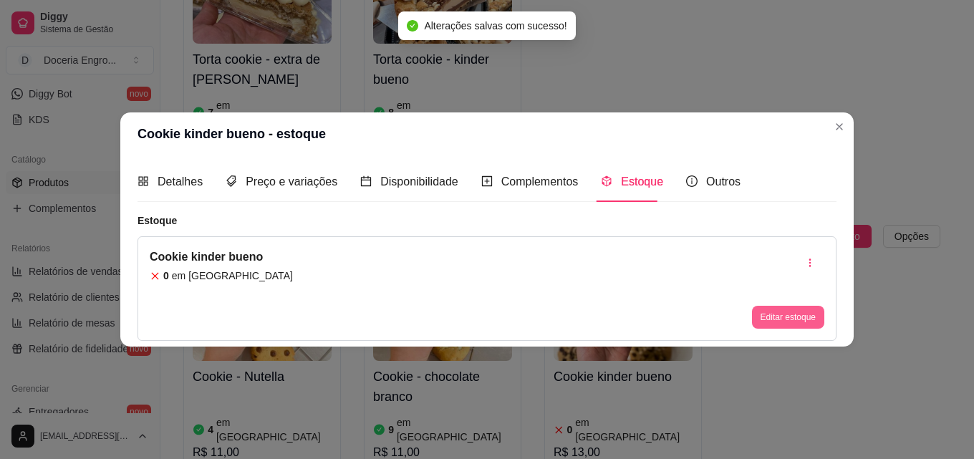
click at [766, 319] on button "Editar estoque" at bounding box center [788, 317] width 72 height 23
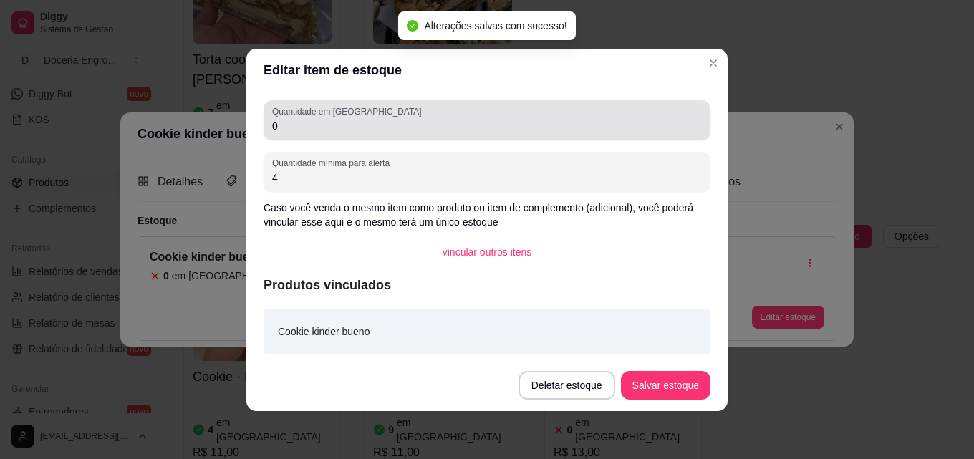
click at [377, 126] on input "0" at bounding box center [487, 126] width 430 height 14
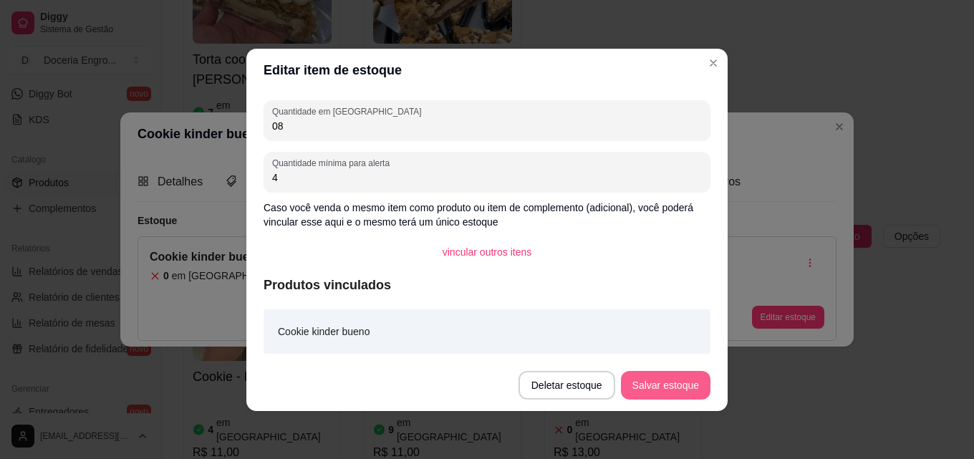
click at [658, 383] on button "Salvar estoque" at bounding box center [666, 385] width 90 height 29
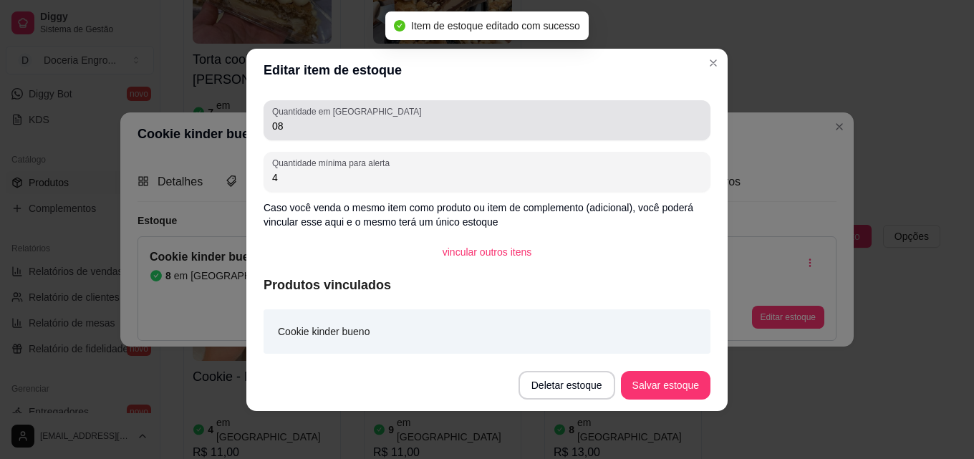
click at [368, 128] on input "08" at bounding box center [487, 126] width 430 height 14
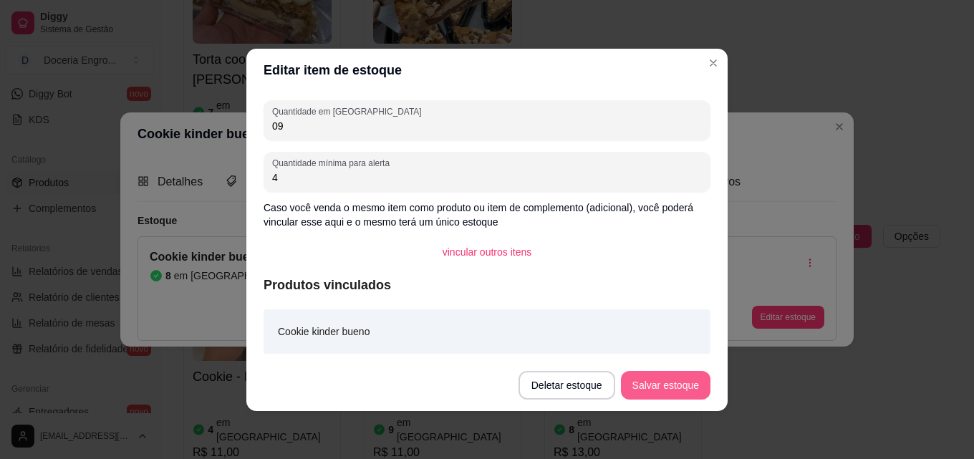
type input "09"
click at [691, 380] on button "Salvar estoque" at bounding box center [666, 385] width 90 height 29
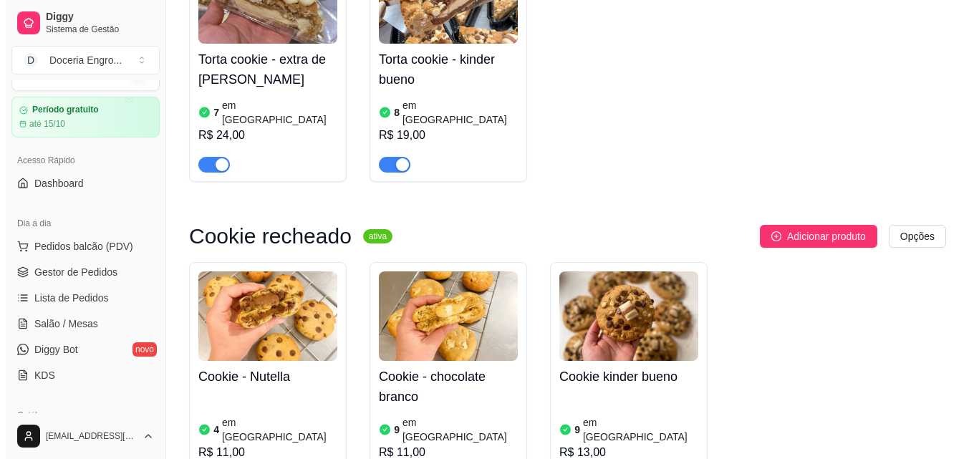
scroll to position [0, 0]
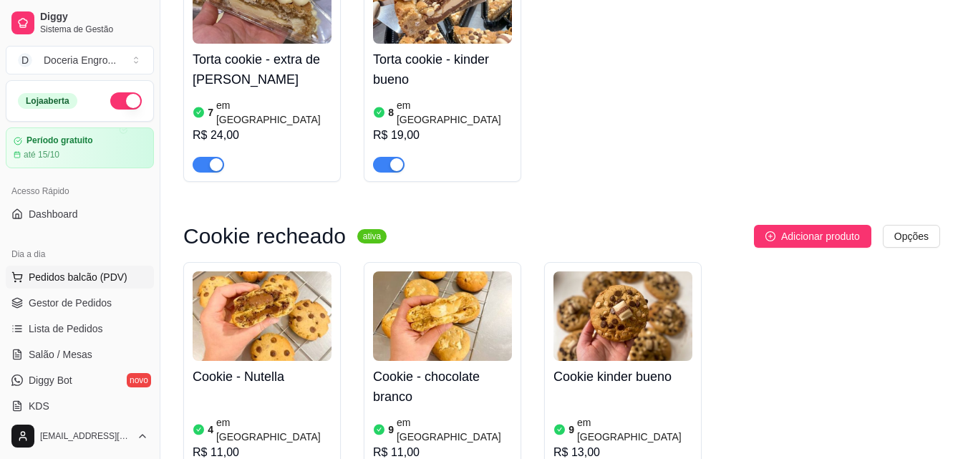
click at [77, 274] on span "Pedidos balcão (PDV)" at bounding box center [78, 277] width 99 height 14
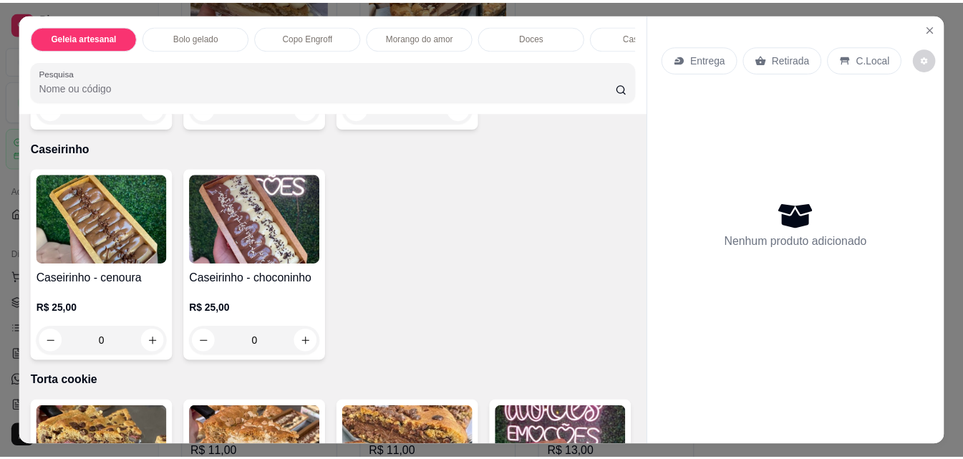
scroll to position [1504, 0]
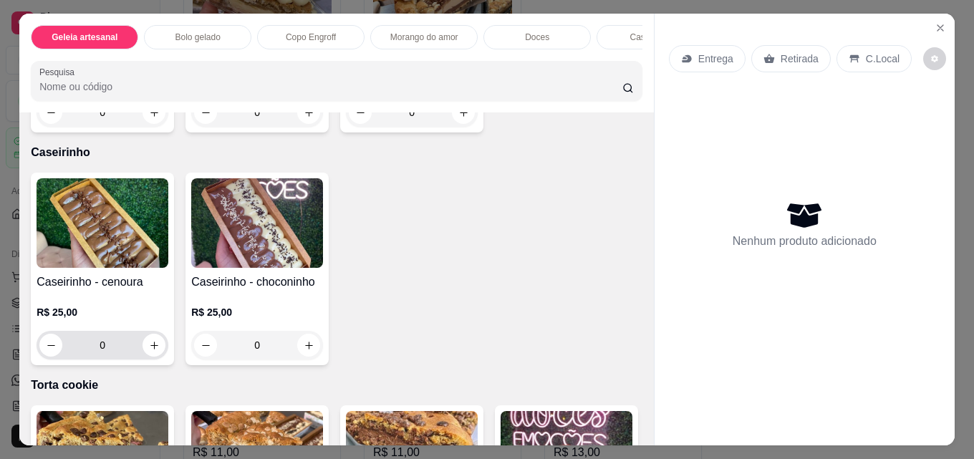
click at [132, 347] on input "0" at bounding box center [102, 345] width 80 height 29
click at [167, 350] on div "Caseirinho - cenoura R$ 25,00 0" at bounding box center [102, 269] width 143 height 193
click at [145, 360] on div "0" at bounding box center [102, 345] width 126 height 29
type input "1"
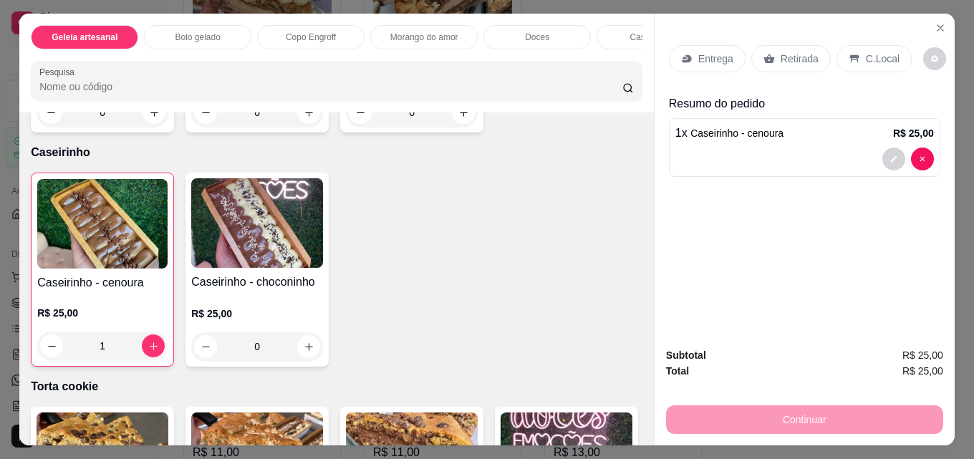
click at [779, 62] on div "Retirada" at bounding box center [791, 58] width 80 height 27
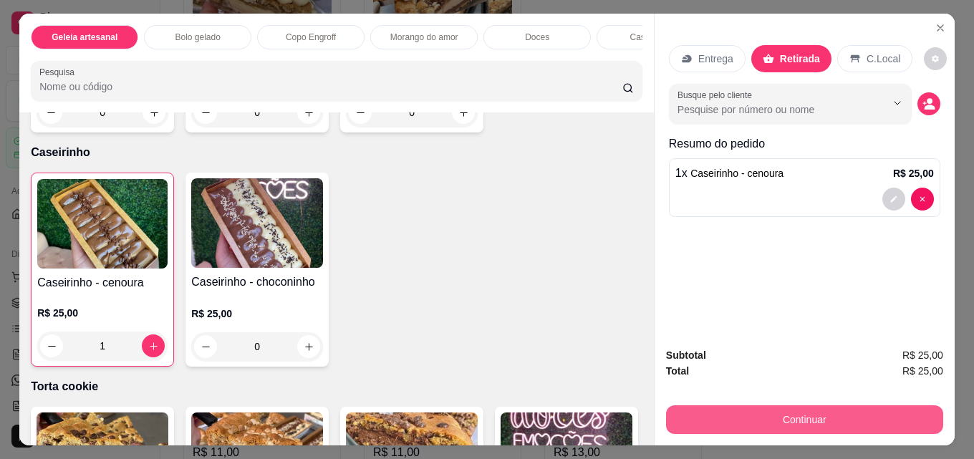
click at [805, 409] on button "Continuar" at bounding box center [804, 419] width 277 height 29
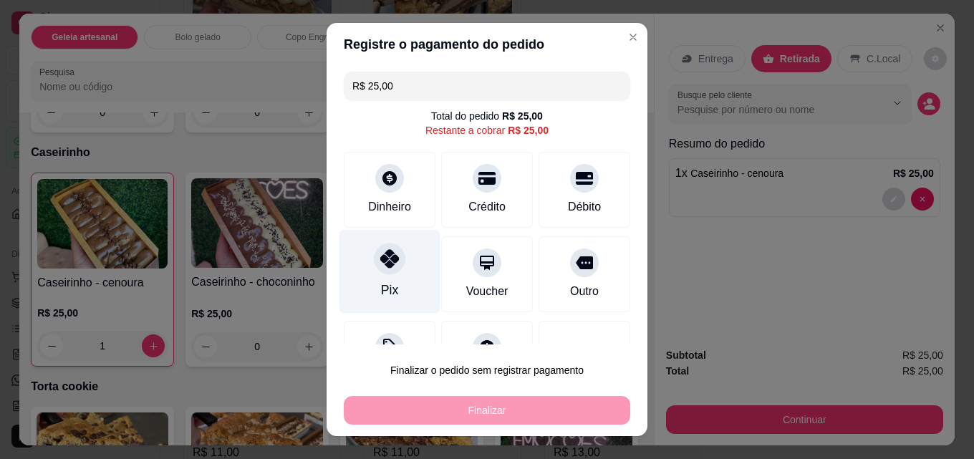
click at [386, 270] on div at bounding box center [390, 259] width 32 height 32
type input "R$ 0,00"
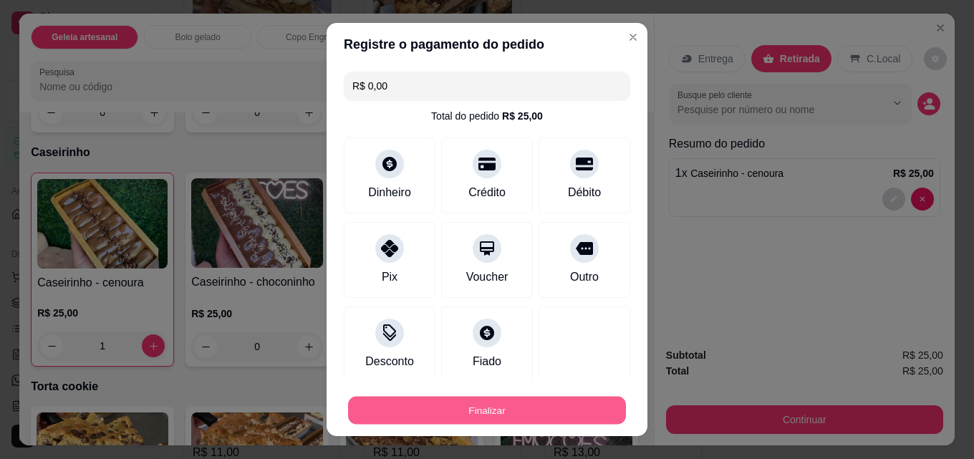
click at [464, 410] on button "Finalizar" at bounding box center [487, 411] width 278 height 28
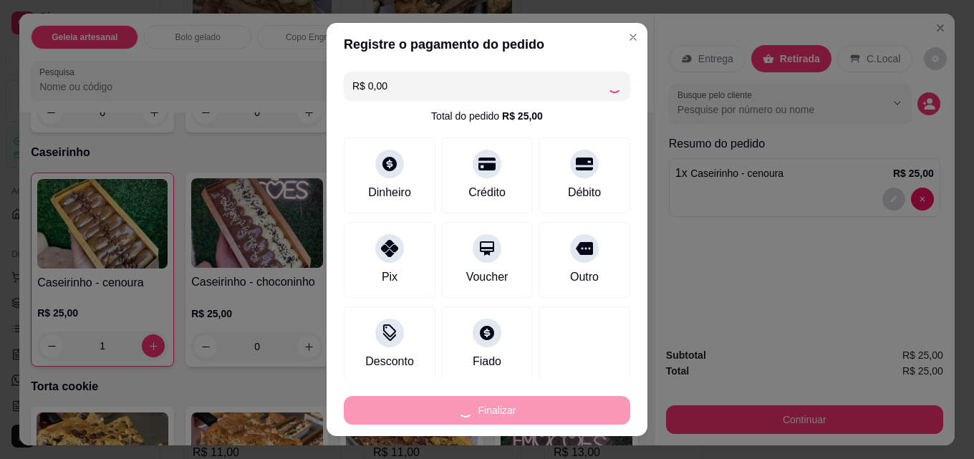
type input "0"
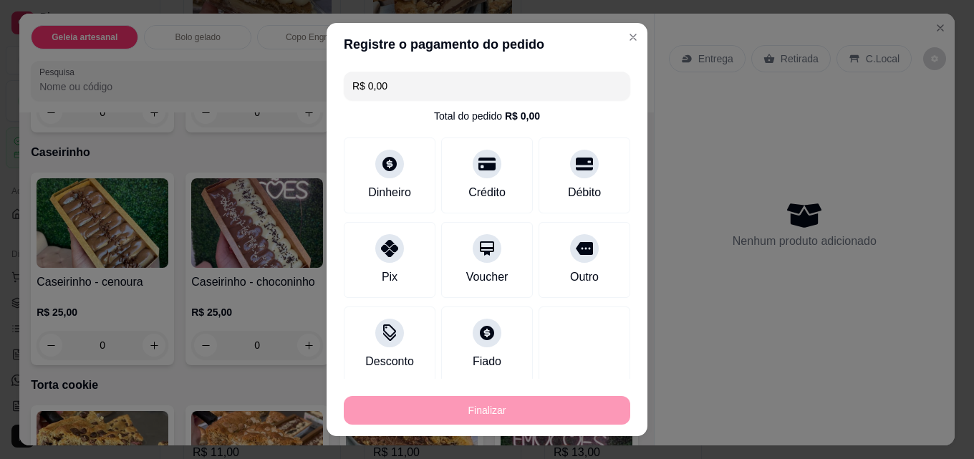
type input "-R$ 25,00"
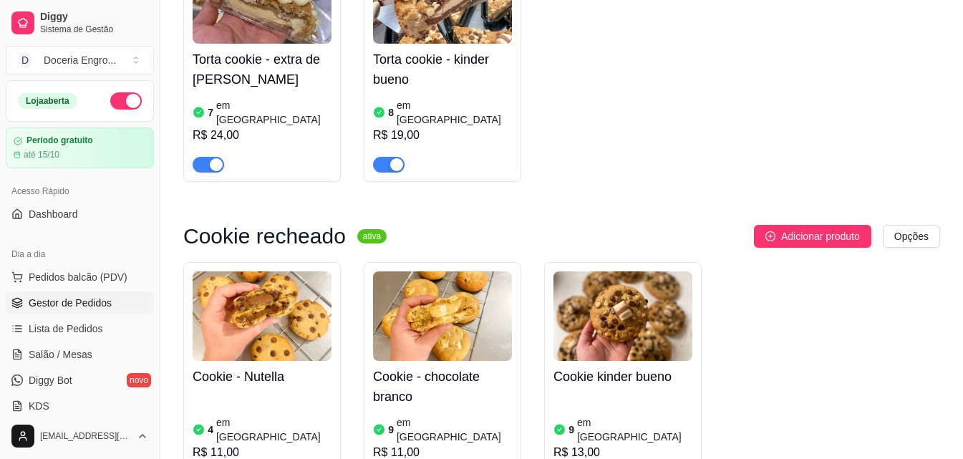
click at [90, 311] on link "Gestor de Pedidos" at bounding box center [80, 303] width 148 height 23
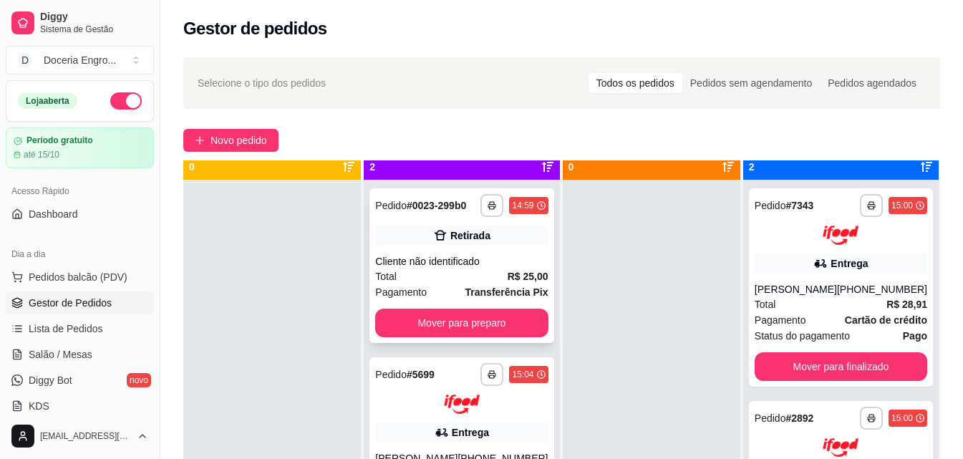
scroll to position [40, 0]
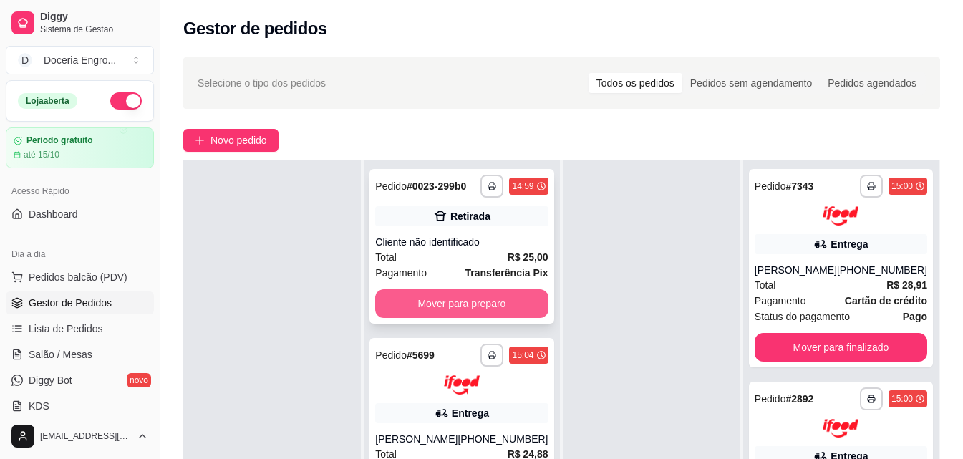
click at [466, 312] on button "Mover para preparo" at bounding box center [461, 303] width 173 height 29
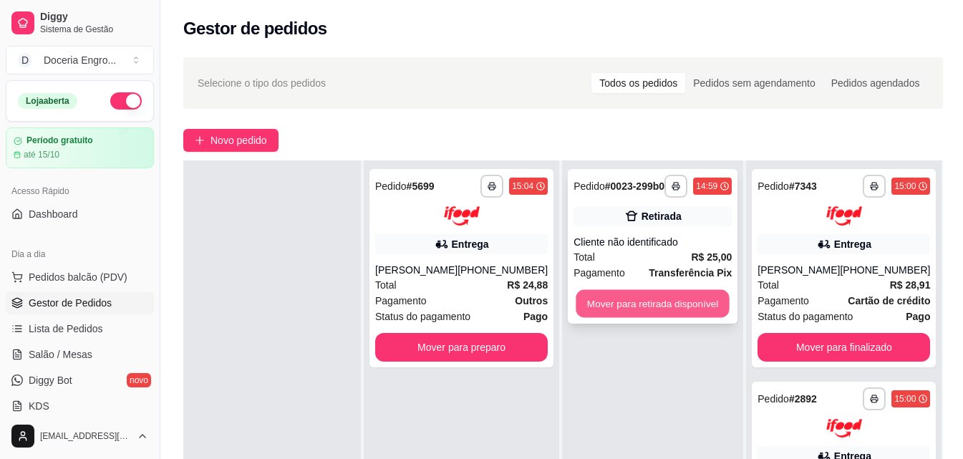
click at [715, 304] on button "Mover para retirada disponível" at bounding box center [652, 304] width 153 height 28
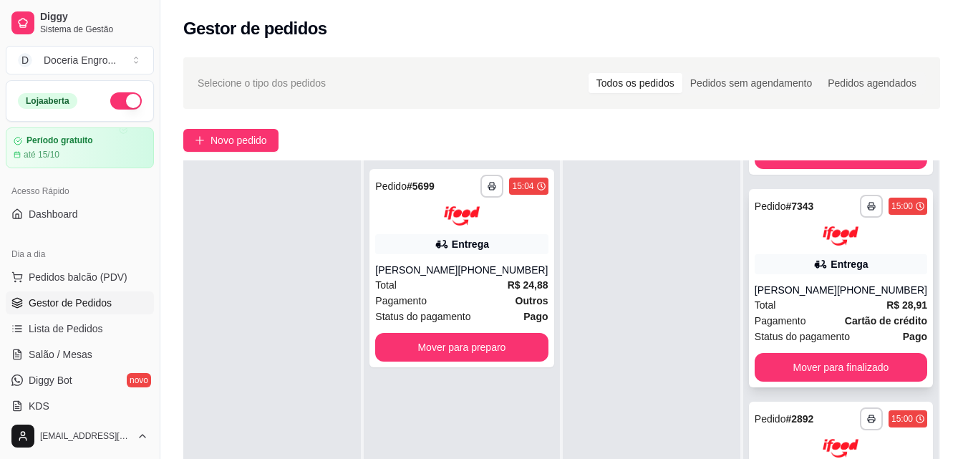
scroll to position [0, 0]
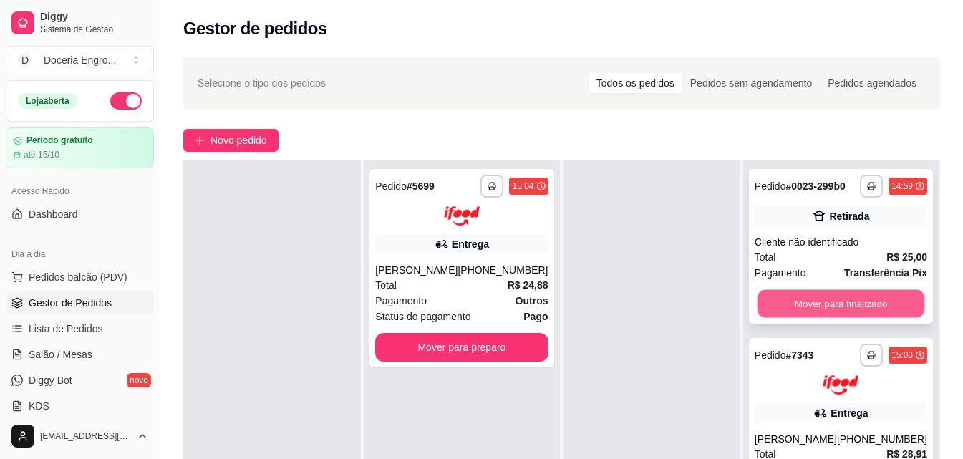
click at [819, 316] on button "Mover para finalizado" at bounding box center [841, 304] width 168 height 28
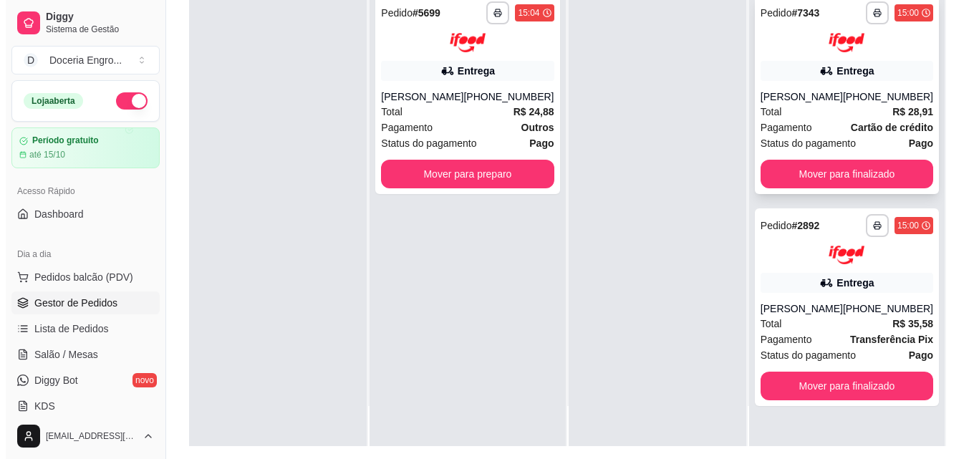
scroll to position [218, 0]
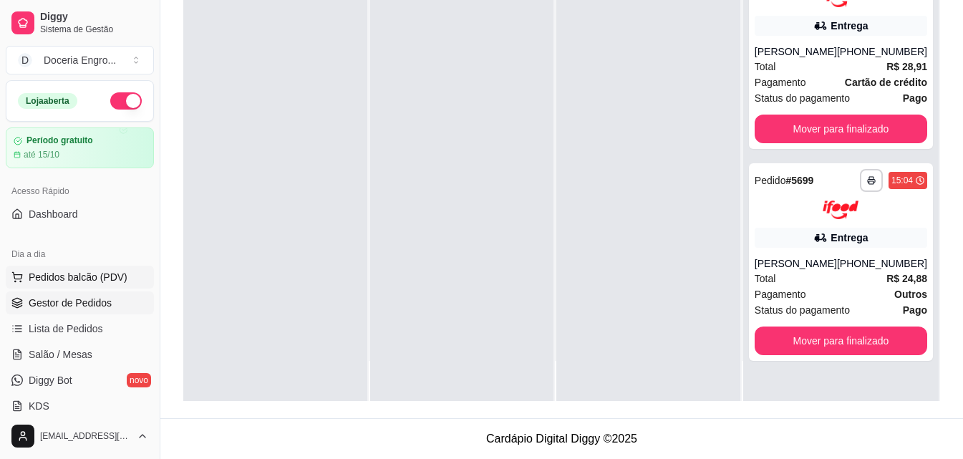
click at [115, 282] on span "Pedidos balcão (PDV)" at bounding box center [78, 277] width 99 height 14
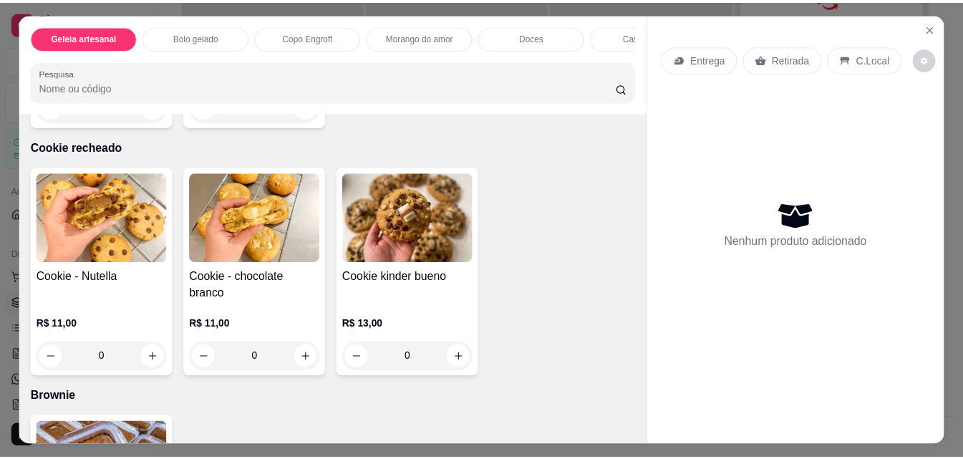
scroll to position [2292, 0]
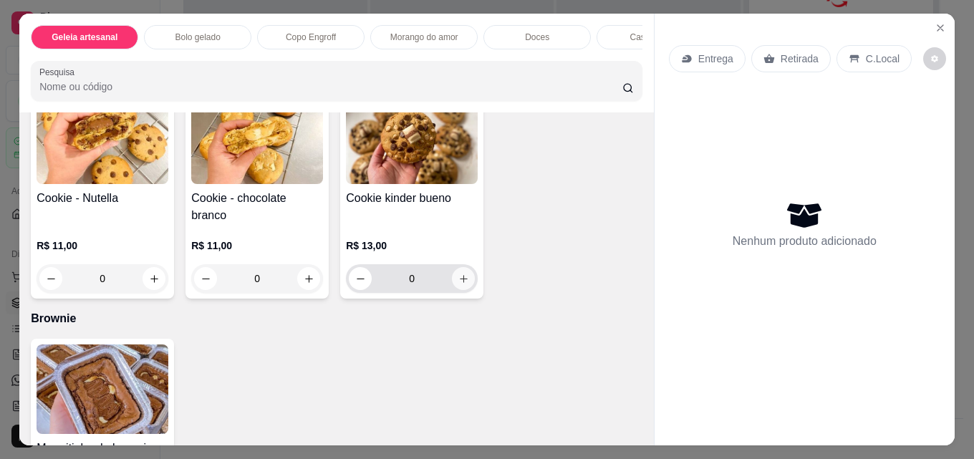
click at [458, 282] on icon "increase-product-quantity" at bounding box center [463, 279] width 11 height 11
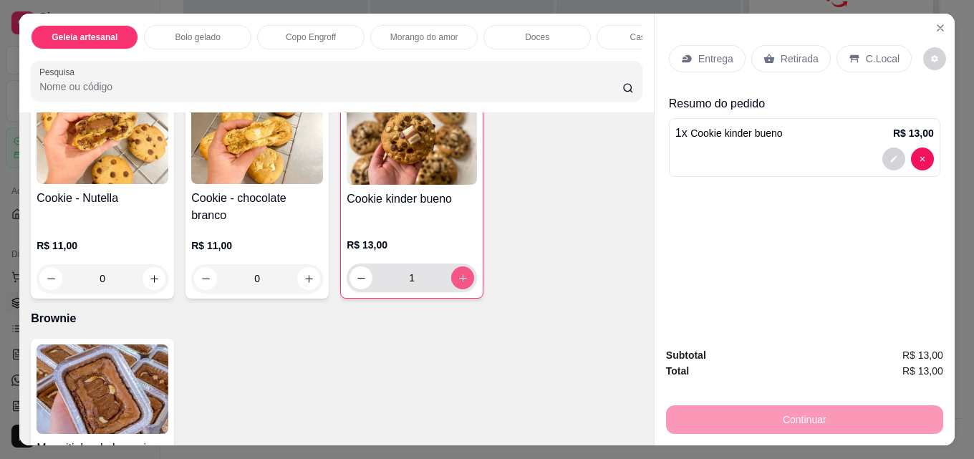
type input "1"
click at [804, 45] on div "Retirada" at bounding box center [791, 58] width 80 height 27
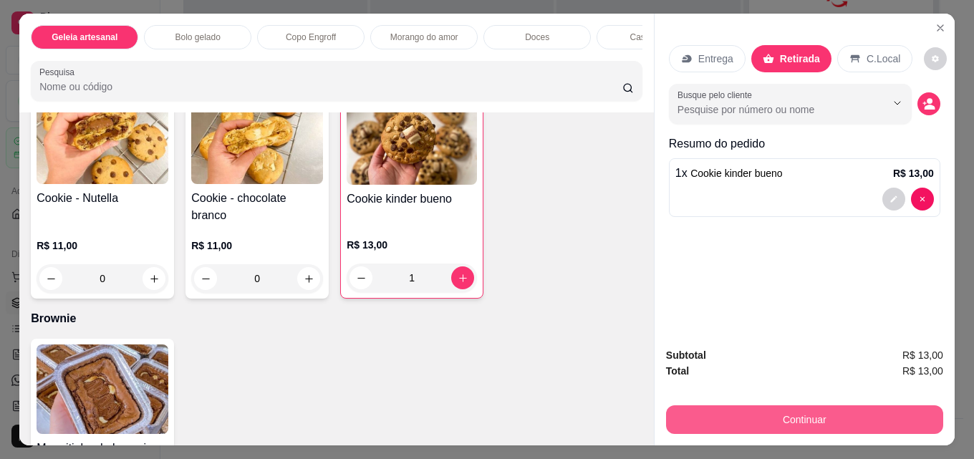
click at [738, 412] on button "Continuar" at bounding box center [804, 419] width 277 height 29
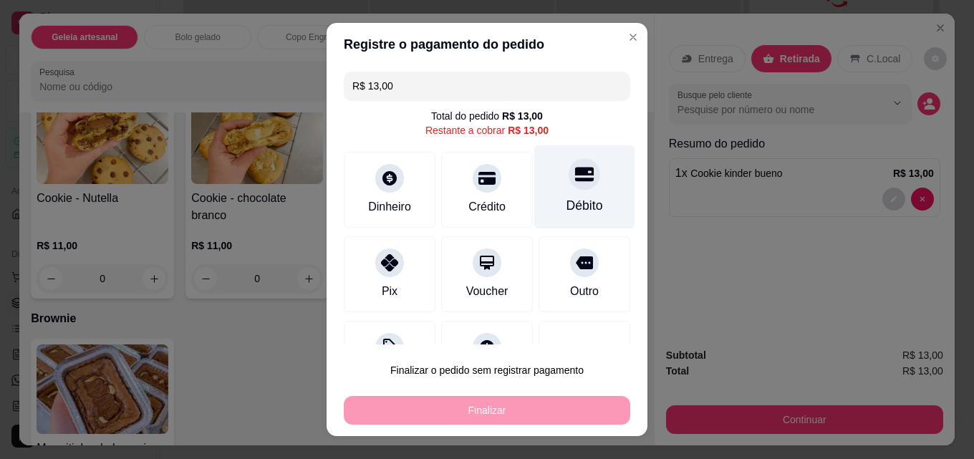
click at [607, 179] on div "Débito" at bounding box center [584, 187] width 101 height 84
type input "R$ 0,00"
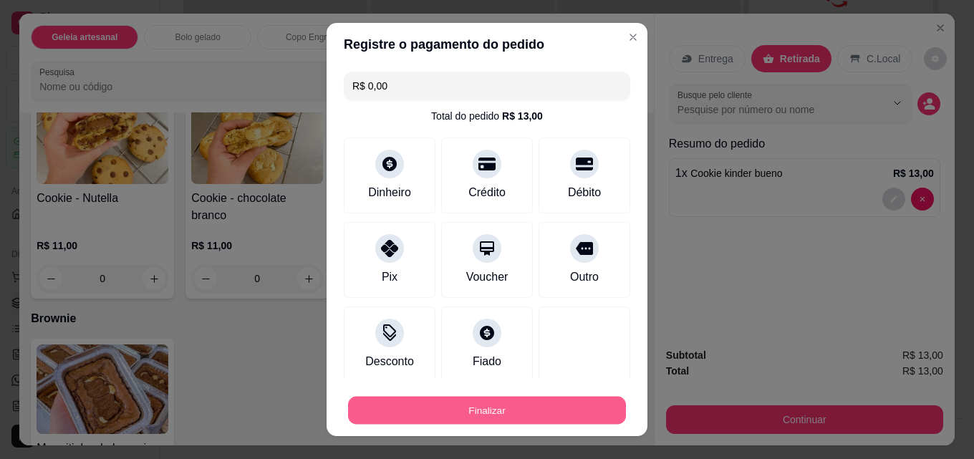
click at [526, 404] on button "Finalizar" at bounding box center [487, 411] width 278 height 28
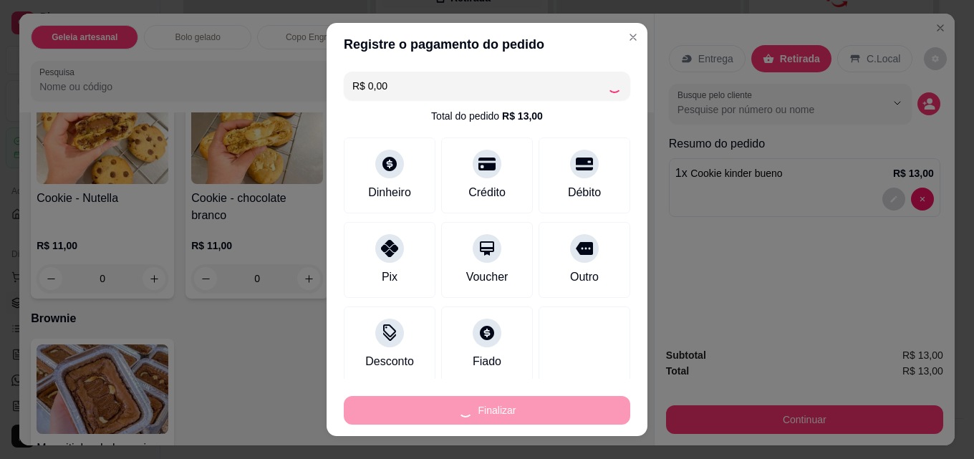
type input "0"
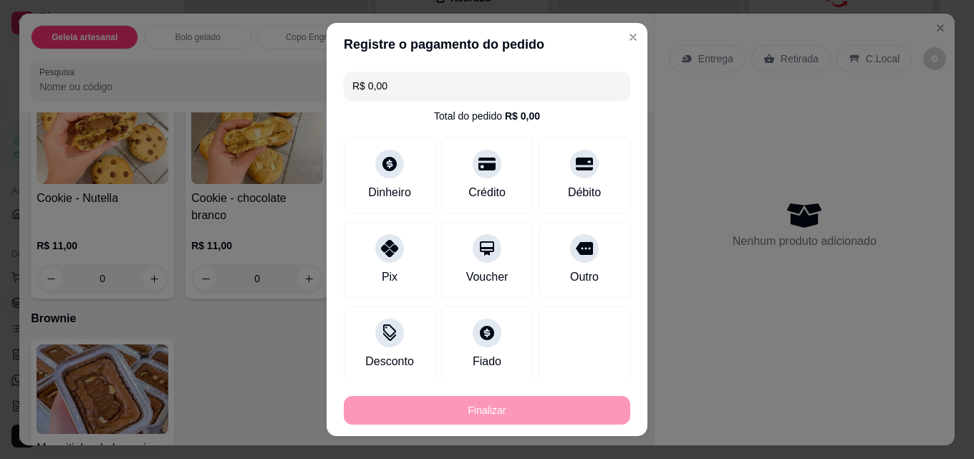
type input "-R$ 13,00"
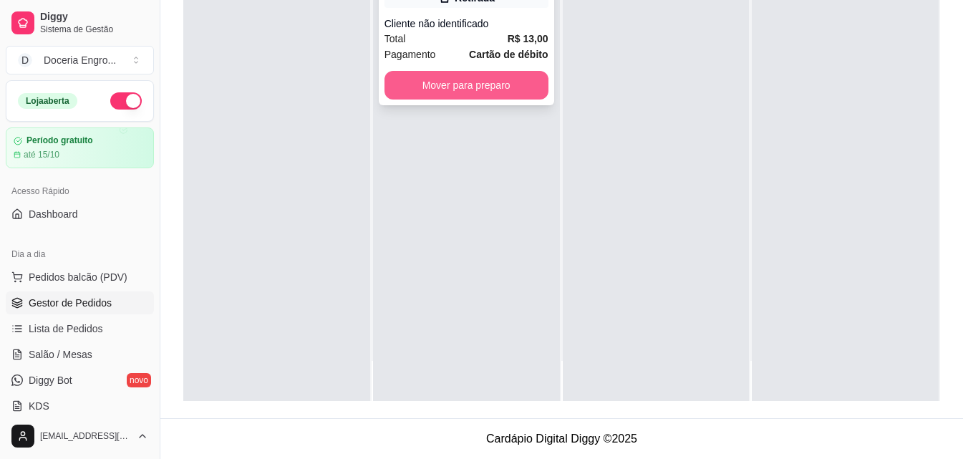
click at [469, 95] on button "Mover para preparo" at bounding box center [467, 85] width 164 height 29
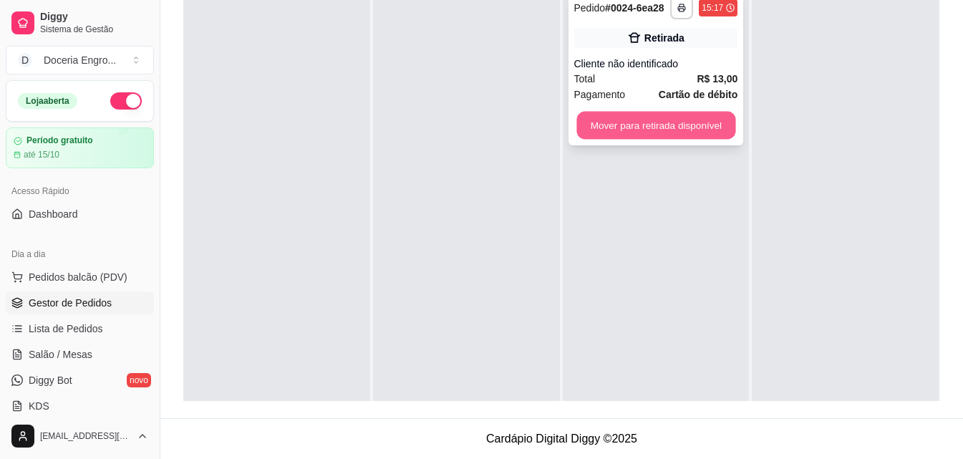
click at [664, 119] on button "Mover para retirada disponível" at bounding box center [656, 126] width 159 height 28
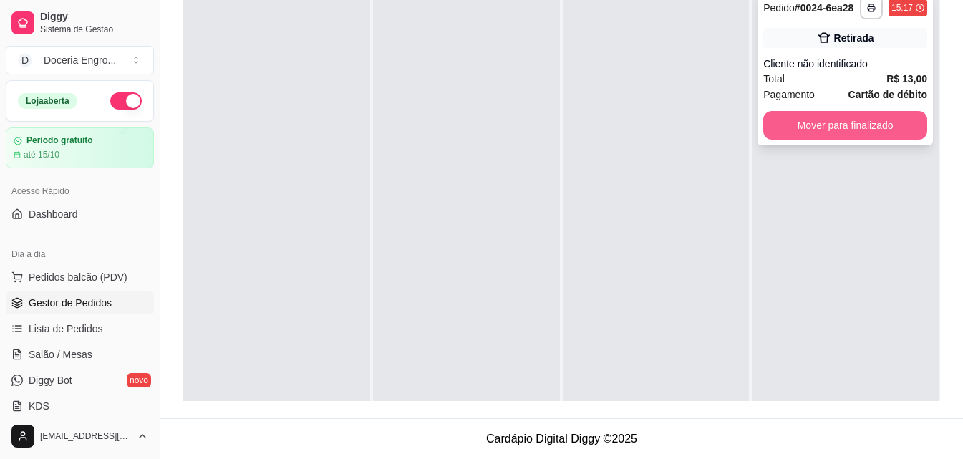
click at [833, 133] on button "Mover para finalizado" at bounding box center [846, 125] width 164 height 29
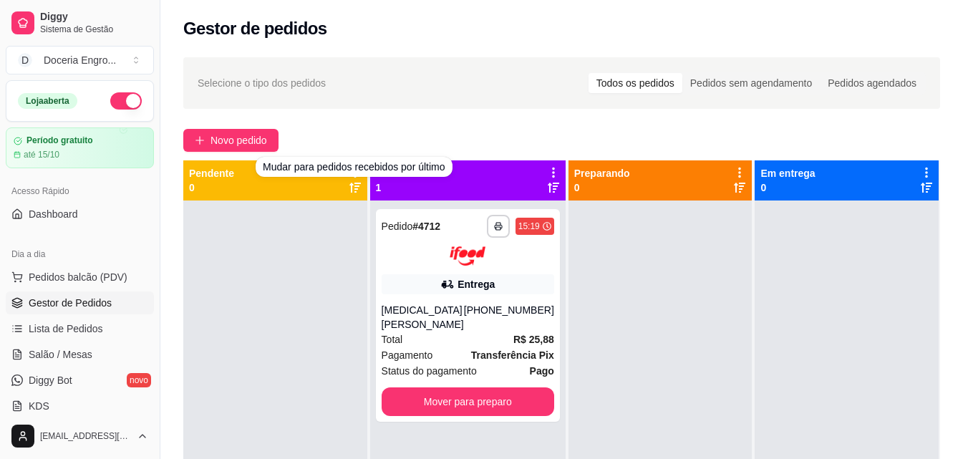
click at [375, 125] on div "**********" at bounding box center [561, 343] width 803 height 588
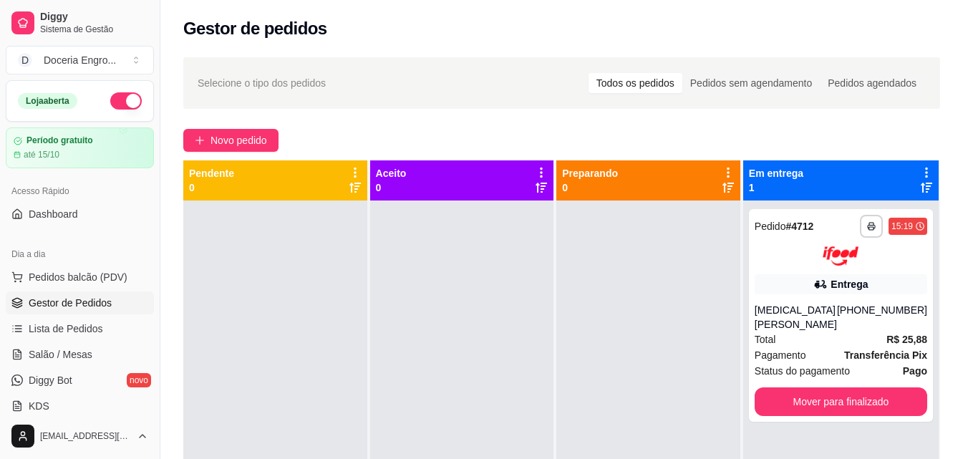
click at [461, 127] on div "**********" at bounding box center [561, 343] width 803 height 588
click at [418, 33] on div "Gestor de pedidos" at bounding box center [561, 28] width 757 height 23
click at [408, 44] on div "Gestor de pedidos" at bounding box center [561, 24] width 803 height 49
click at [601, 32] on div "Gestor de pedidos" at bounding box center [561, 28] width 757 height 23
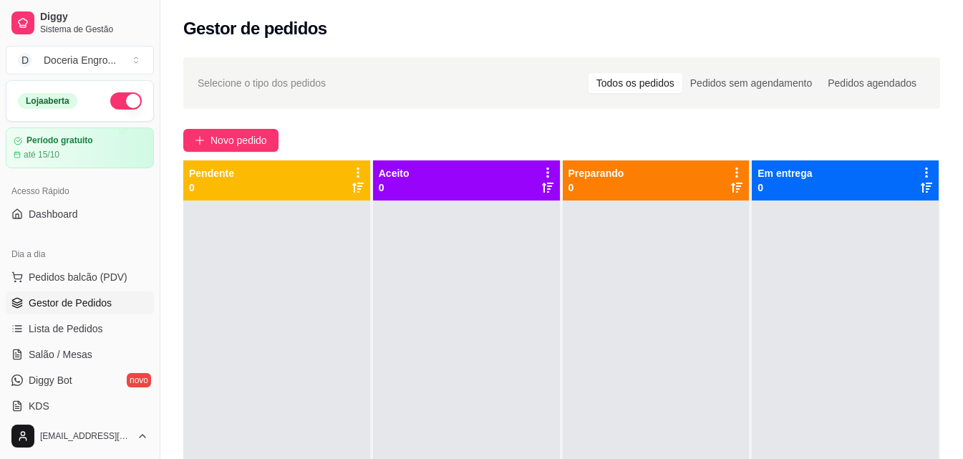
click at [477, 6] on div "Gestor de pedidos" at bounding box center [561, 24] width 803 height 49
click at [426, 27] on div "Gestor de pedidos" at bounding box center [561, 28] width 757 height 23
click at [425, 25] on div "Gestor de pedidos" at bounding box center [561, 28] width 757 height 23
click at [493, 11] on div "Gestor de pedidos" at bounding box center [561, 24] width 803 height 49
click at [364, 52] on div "Selecione o tipo dos pedidos Todos os pedidos Pedidos sem agendamento Pedidos a…" at bounding box center [561, 343] width 803 height 588
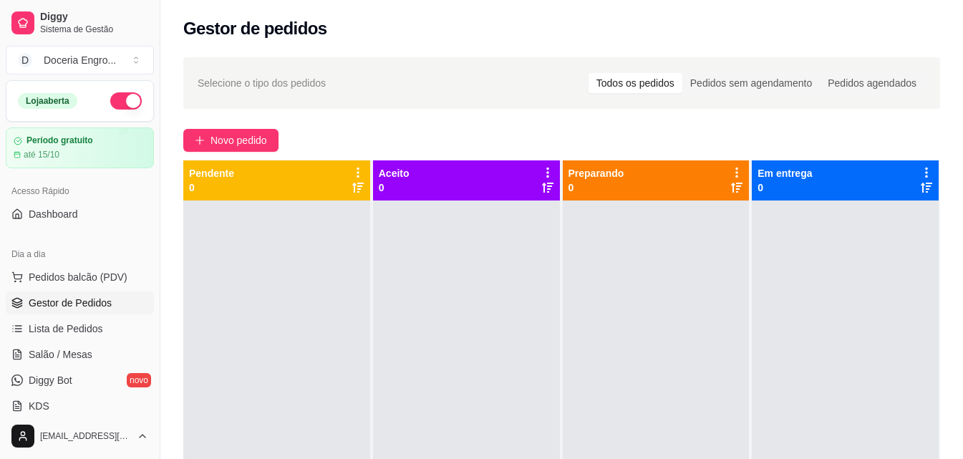
click at [390, 43] on div "Gestor de pedidos" at bounding box center [561, 24] width 803 height 49
click at [506, 32] on div "Gestor de pedidos" at bounding box center [561, 28] width 757 height 23
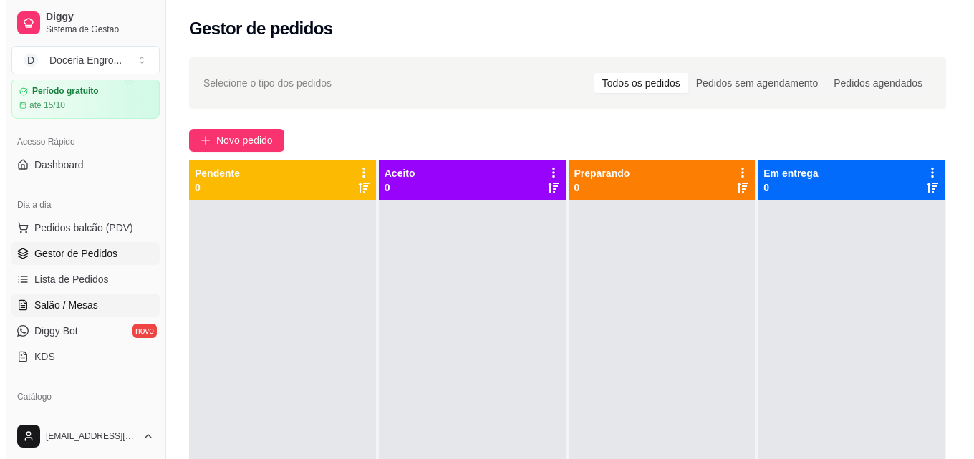
scroll to position [72, 0]
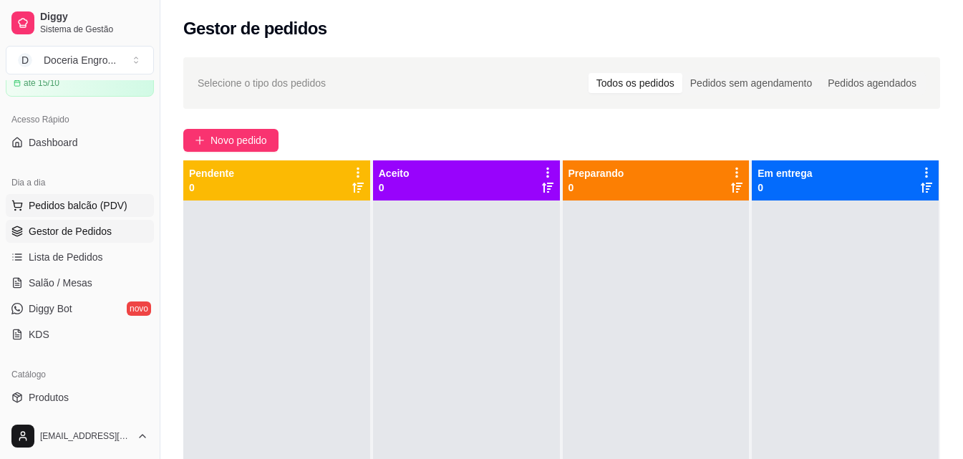
click at [92, 205] on span "Pedidos balcão (PDV)" at bounding box center [78, 205] width 99 height 14
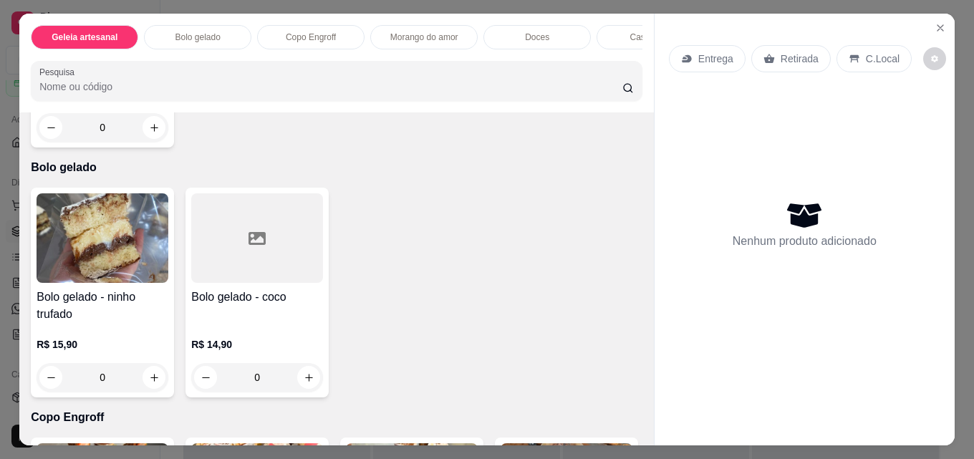
scroll to position [430, 0]
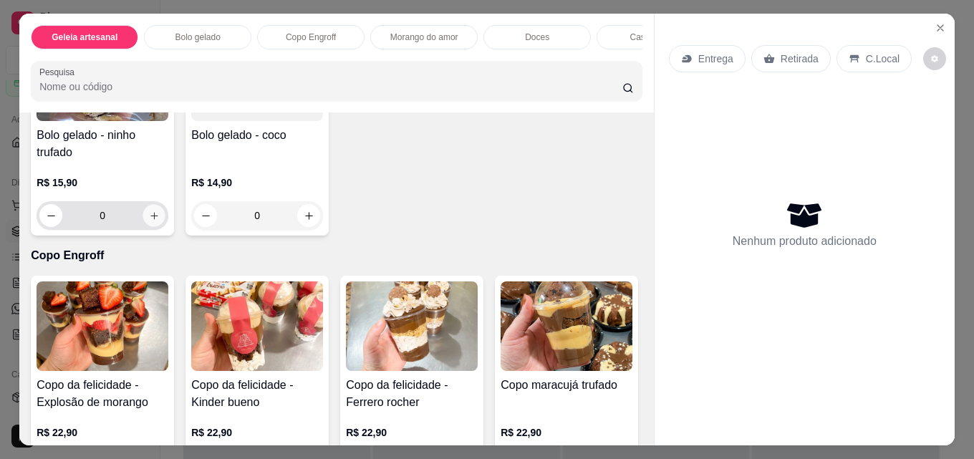
click at [156, 224] on button "increase-product-quantity" at bounding box center [154, 216] width 22 height 22
type input "1"
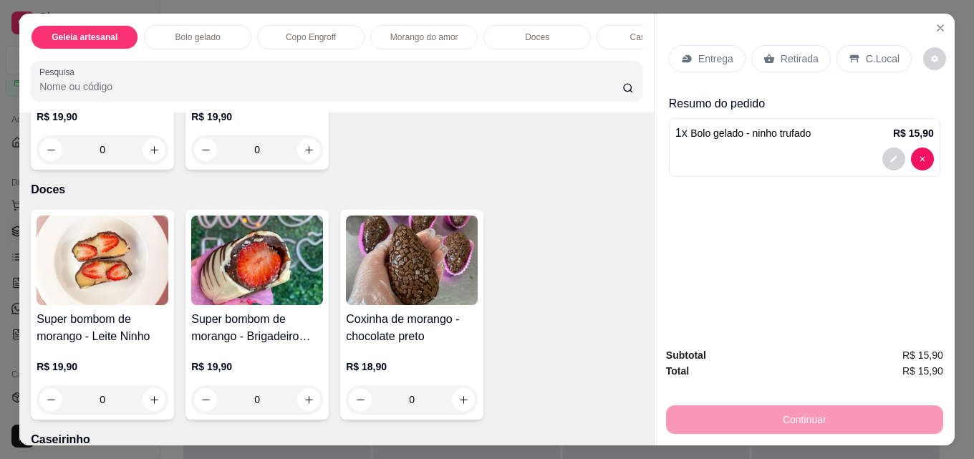
scroll to position [1290, 0]
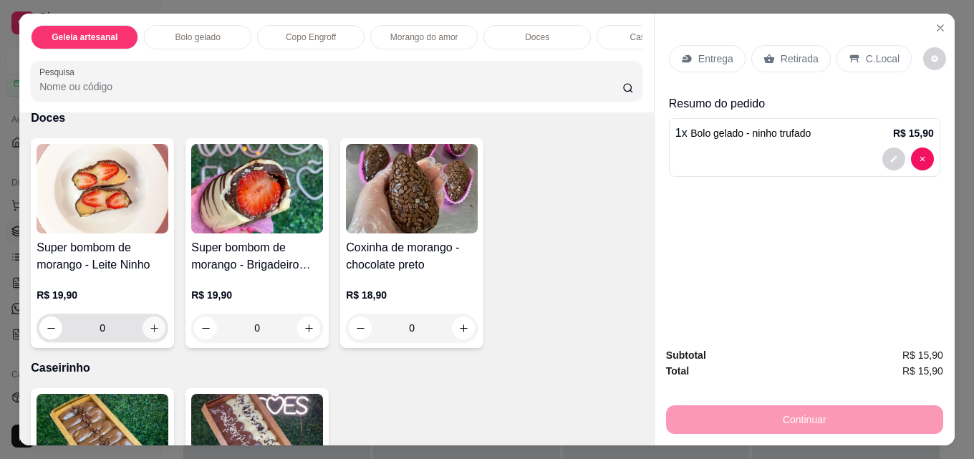
click at [149, 333] on icon "increase-product-quantity" at bounding box center [154, 328] width 11 height 11
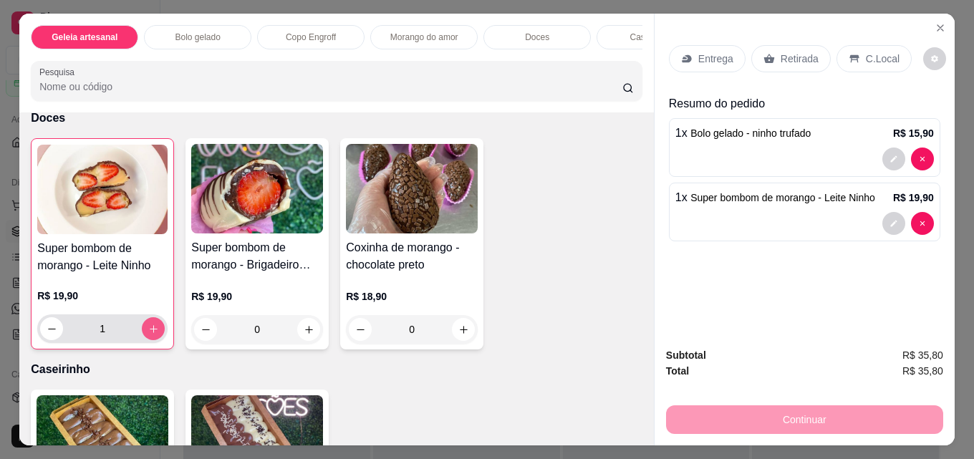
type input "1"
click at [557, 206] on div "Super bombom de morango - Leite Ninho R$ 19,90 1 Super bombom de morango - Brig…" at bounding box center [337, 243] width 612 height 211
click at [785, 52] on p "Retirada" at bounding box center [800, 59] width 38 height 14
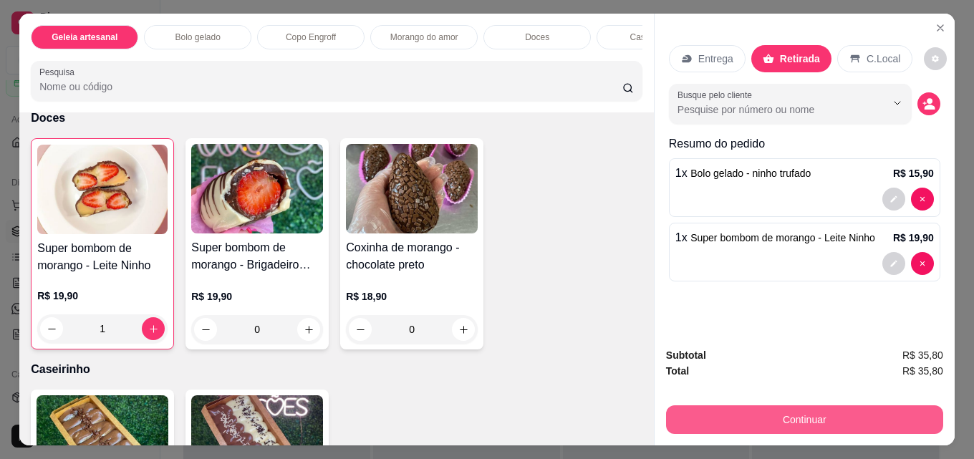
click at [810, 414] on button "Continuar" at bounding box center [804, 419] width 277 height 29
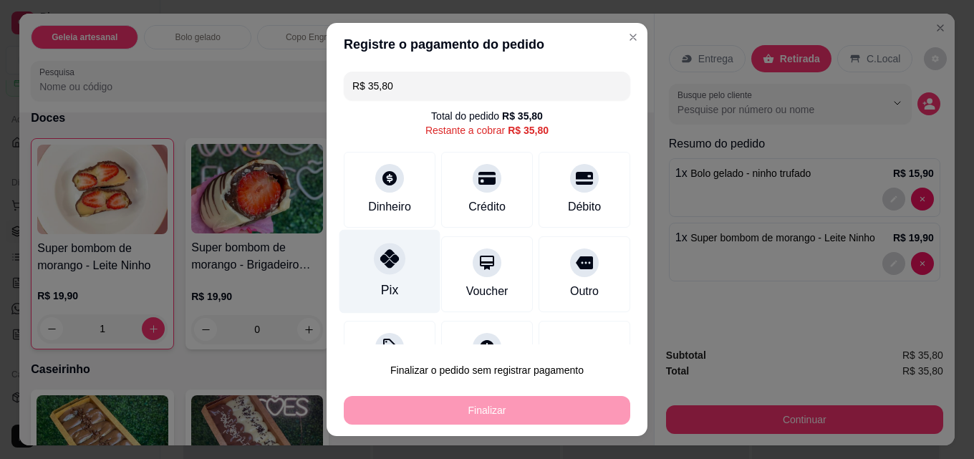
click at [384, 264] on icon at bounding box center [389, 258] width 19 height 19
type input "R$ 0,00"
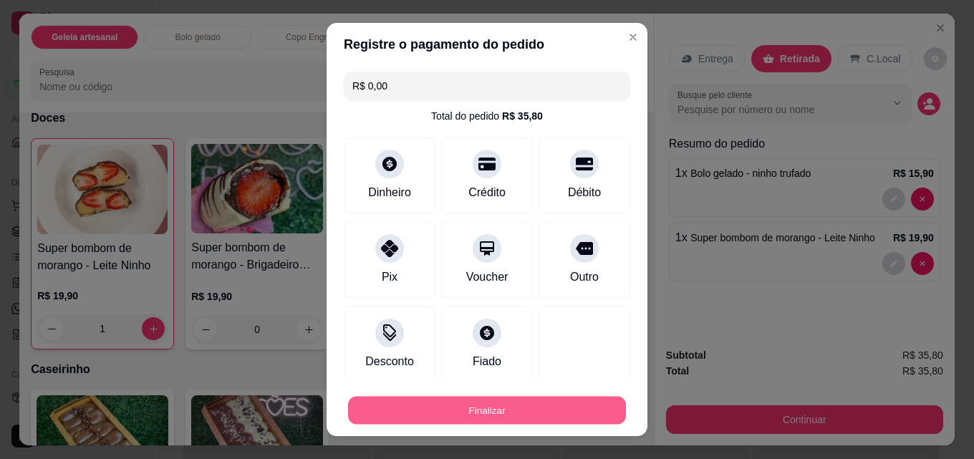
click at [509, 418] on button "Finalizar" at bounding box center [487, 411] width 278 height 28
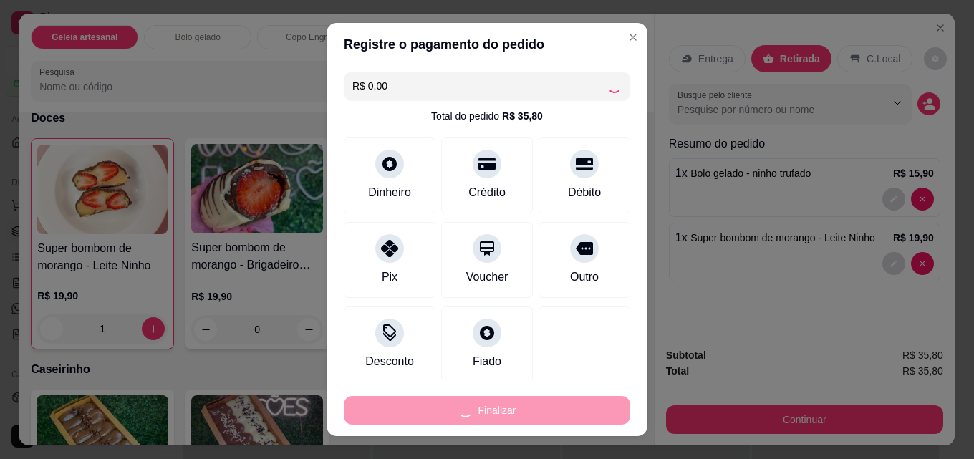
type input "0"
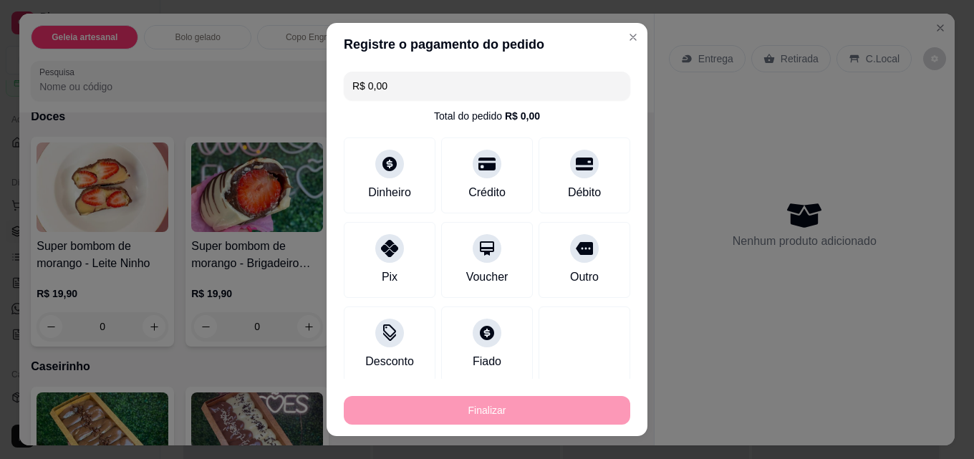
type input "-R$ 35,80"
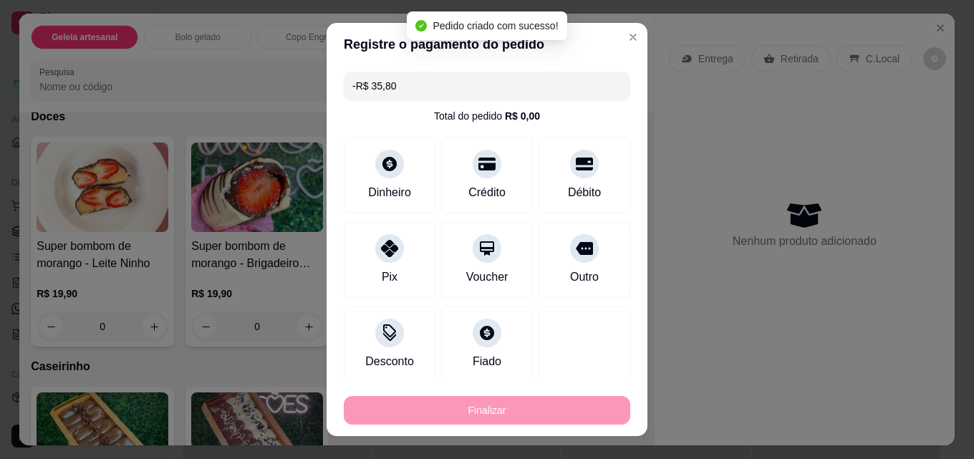
scroll to position [1289, 0]
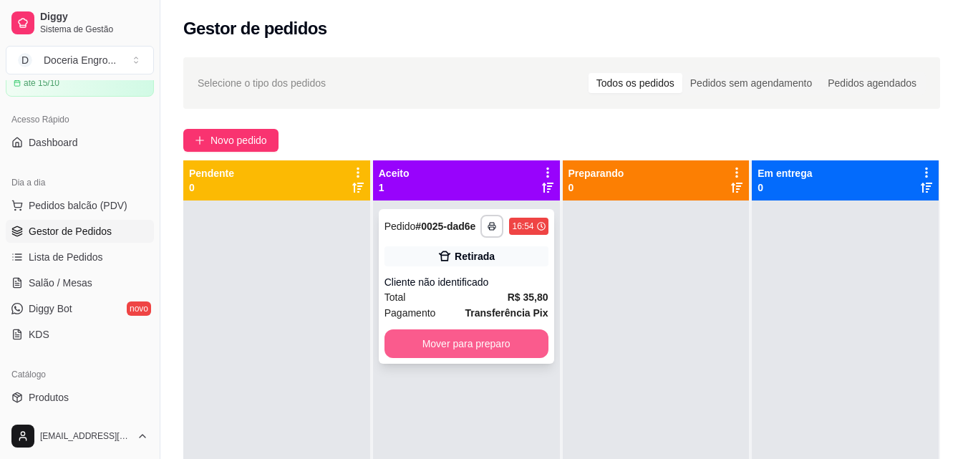
click at [497, 348] on button "Mover para preparo" at bounding box center [467, 343] width 164 height 29
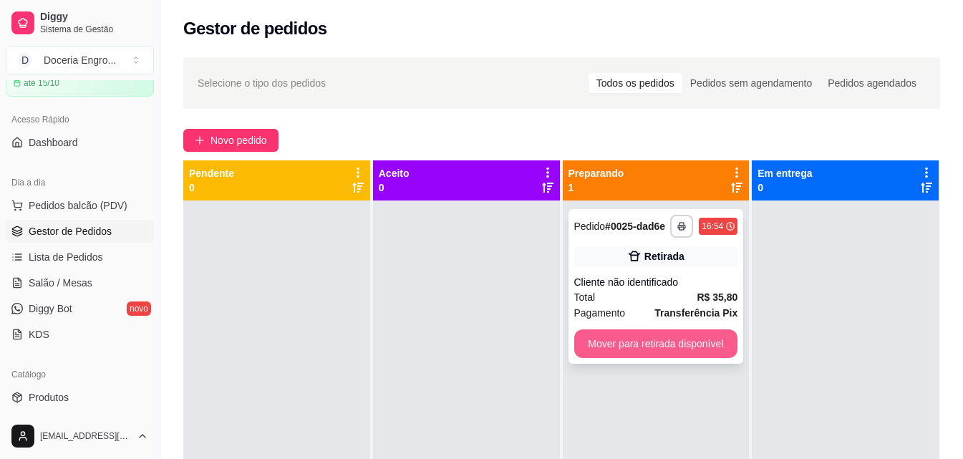
click at [678, 344] on button "Mover para retirada disponível" at bounding box center [656, 343] width 164 height 29
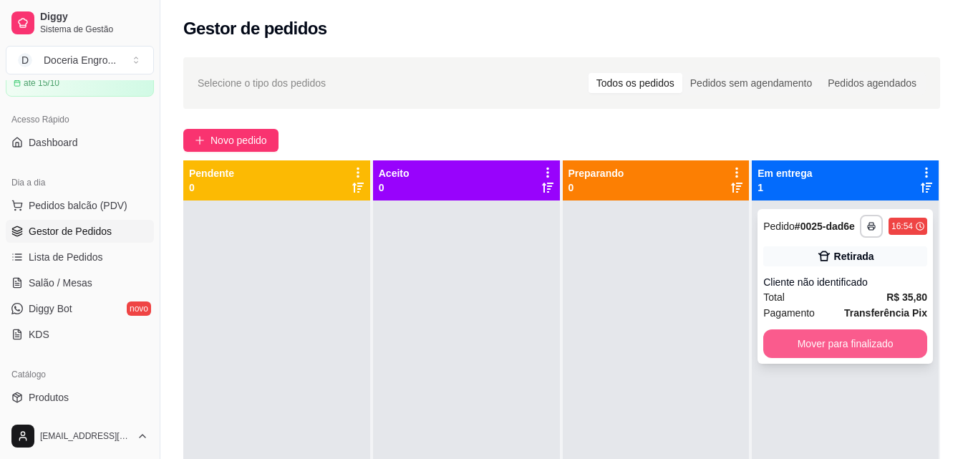
click at [826, 336] on button "Mover para finalizado" at bounding box center [846, 343] width 164 height 29
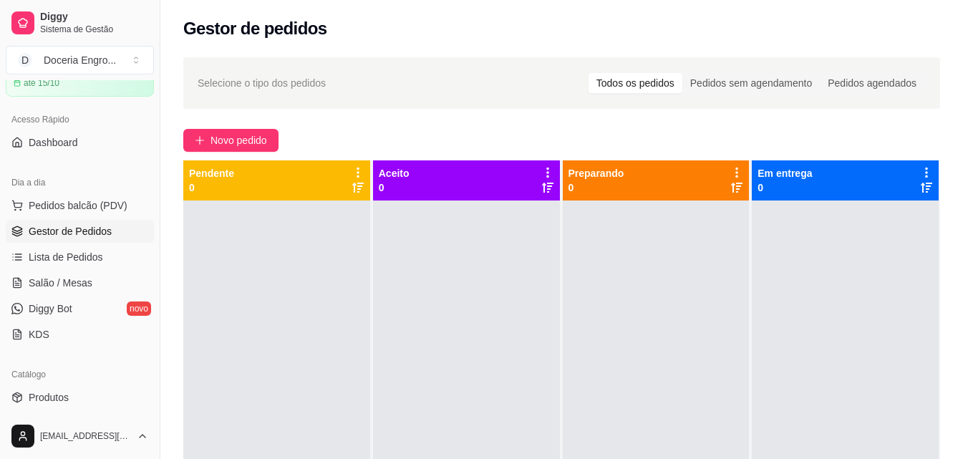
click at [440, 19] on div "Gestor de pedidos" at bounding box center [561, 28] width 757 height 23
click at [75, 198] on span "Pedidos balcão (PDV)" at bounding box center [78, 205] width 99 height 14
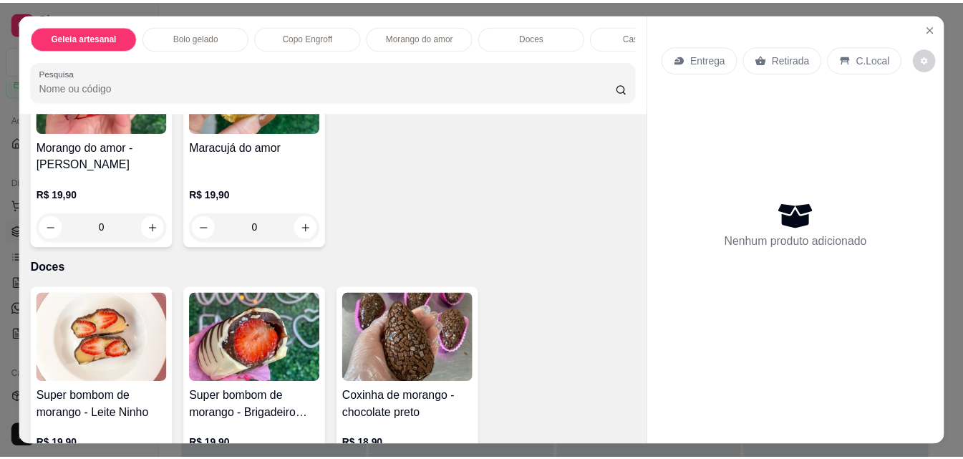
scroll to position [1074, 0]
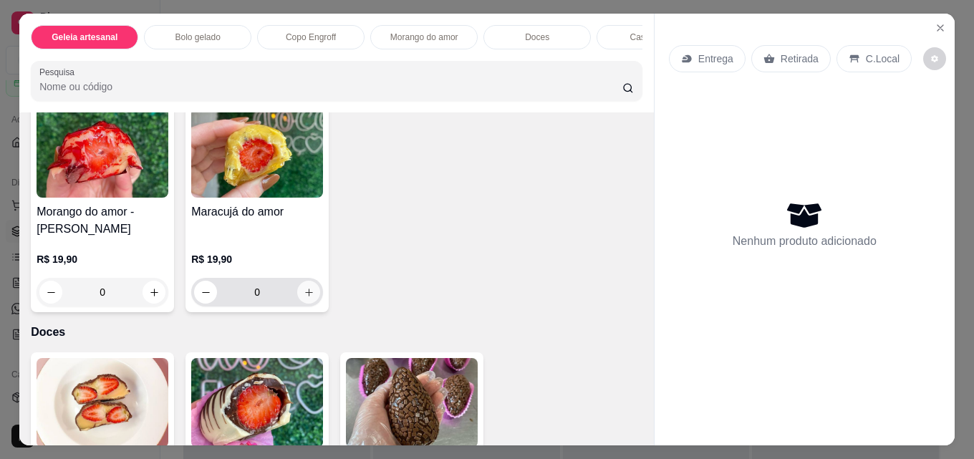
click at [304, 297] on icon "increase-product-quantity" at bounding box center [309, 292] width 11 height 11
type input "1"
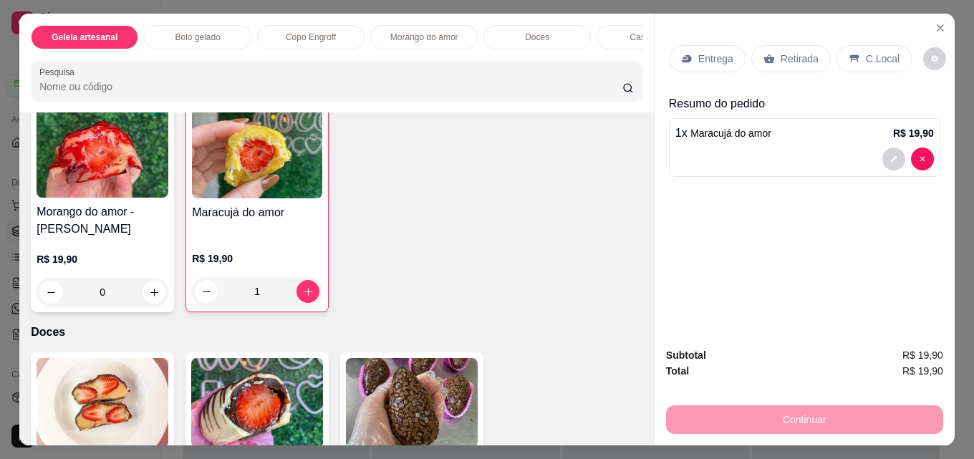
click at [803, 61] on div "Retirada" at bounding box center [791, 58] width 80 height 27
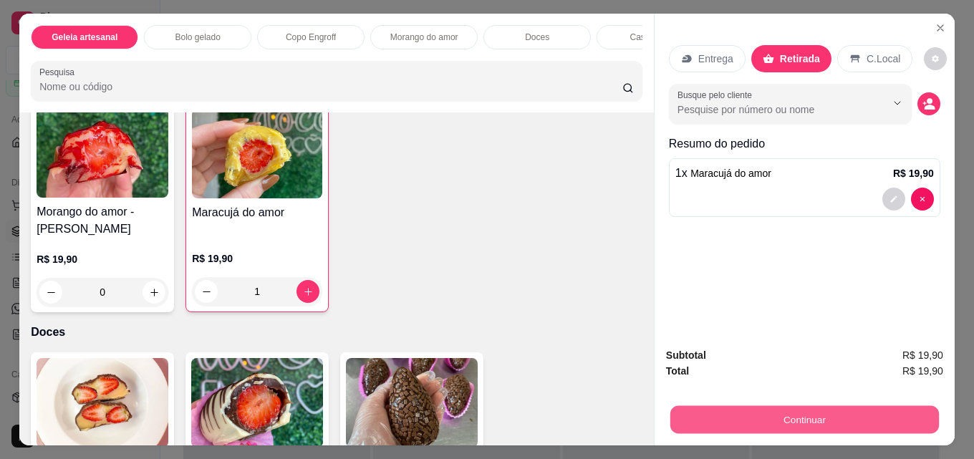
click at [792, 418] on button "Continuar" at bounding box center [804, 419] width 269 height 28
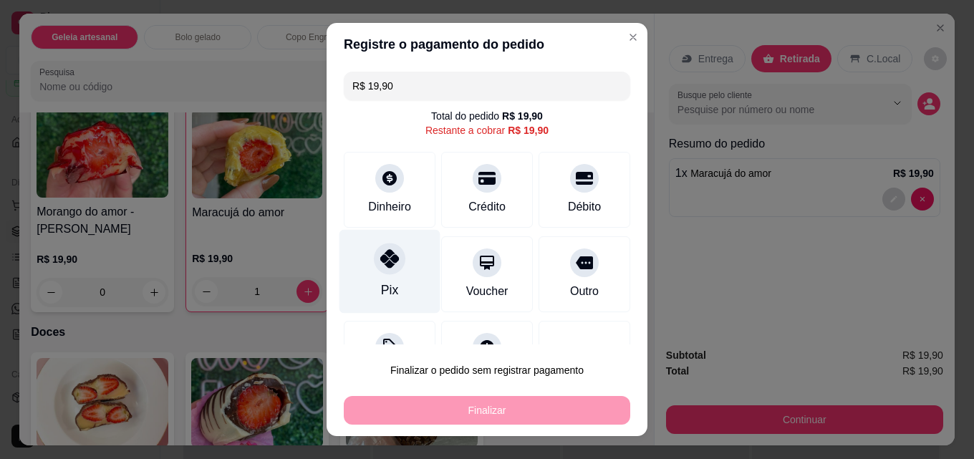
click at [375, 278] on div "Pix" at bounding box center [390, 272] width 101 height 84
type input "R$ 0,00"
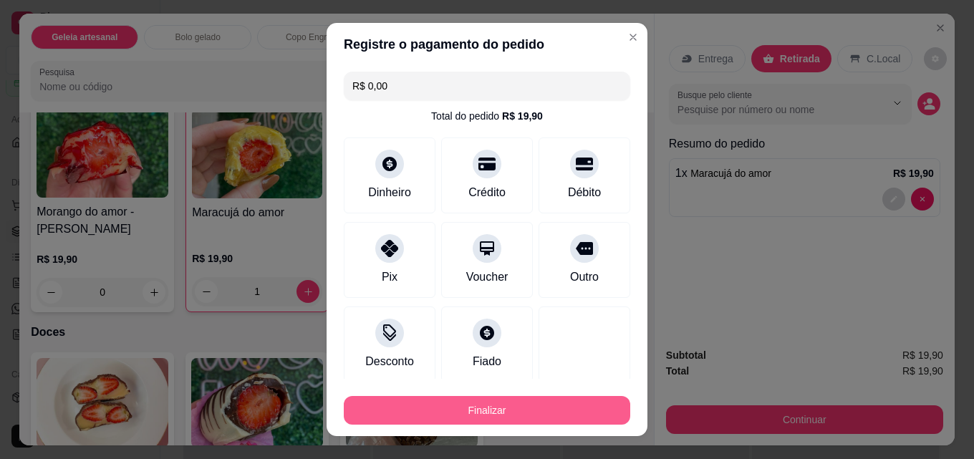
click at [464, 407] on button "Finalizar" at bounding box center [487, 410] width 287 height 29
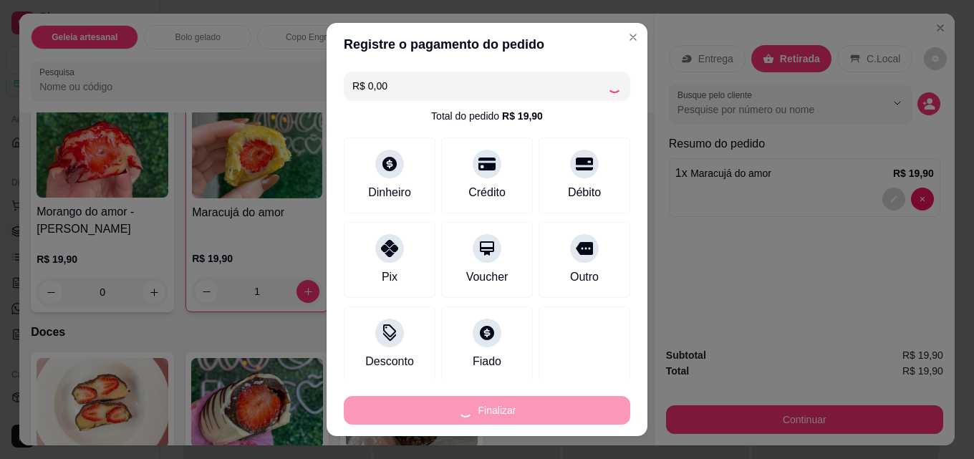
type input "0"
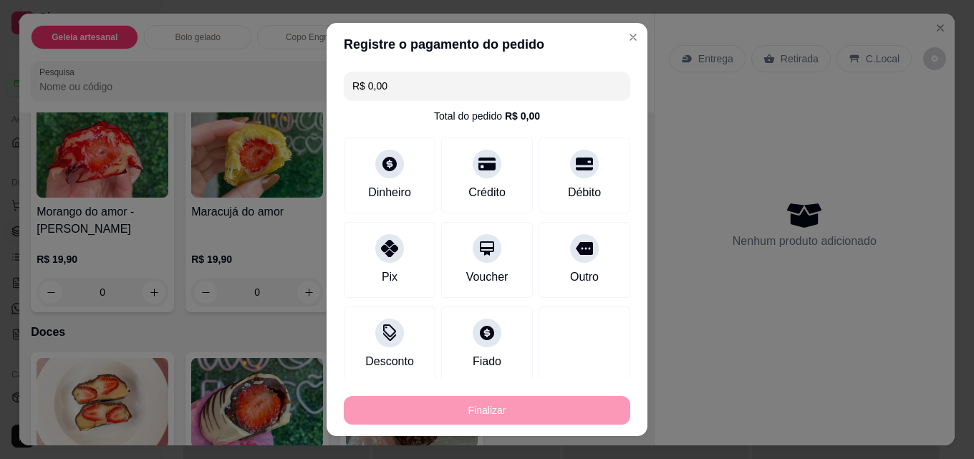
type input "-R$ 19,90"
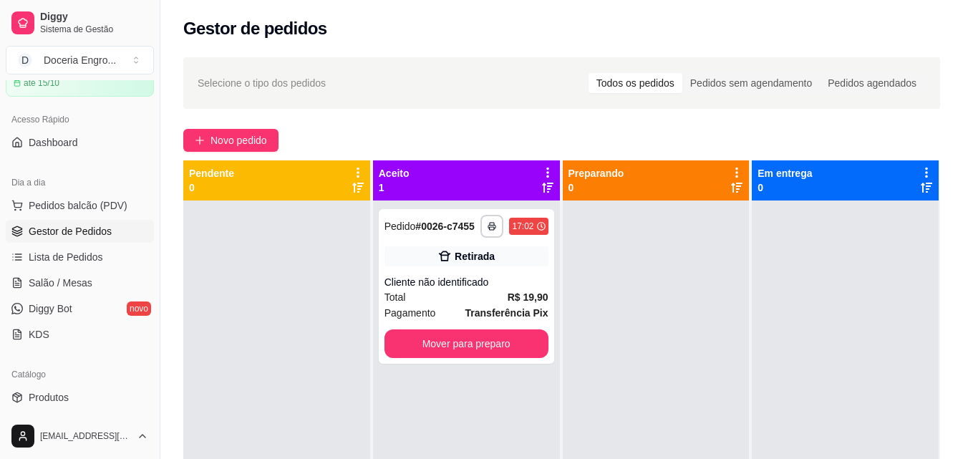
click at [457, 19] on div "Gestor de pedidos" at bounding box center [561, 28] width 757 height 23
click at [494, 352] on button "Mover para preparo" at bounding box center [467, 343] width 164 height 29
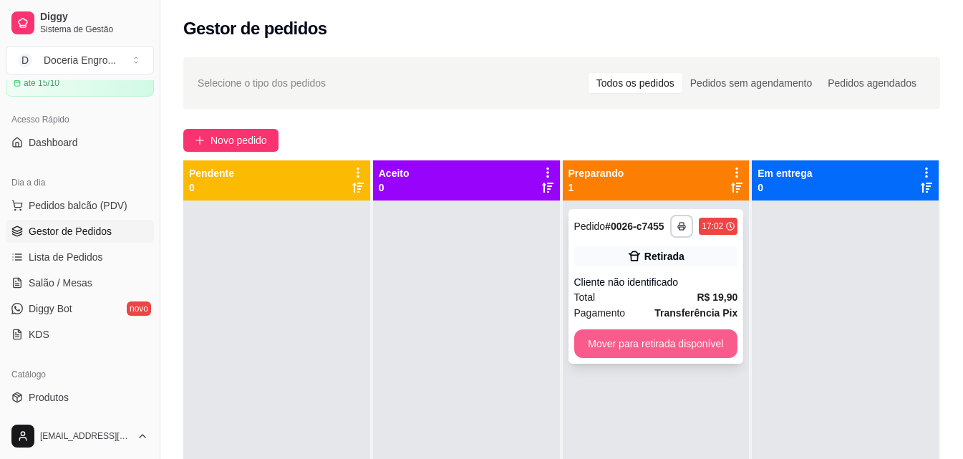
click at [644, 340] on button "Mover para retirada disponível" at bounding box center [656, 343] width 164 height 29
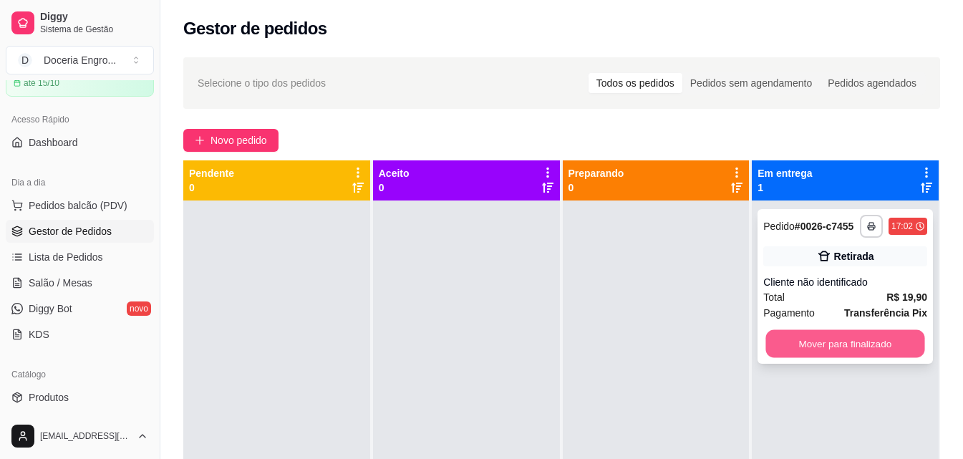
click at [842, 346] on button "Mover para finalizado" at bounding box center [845, 344] width 159 height 28
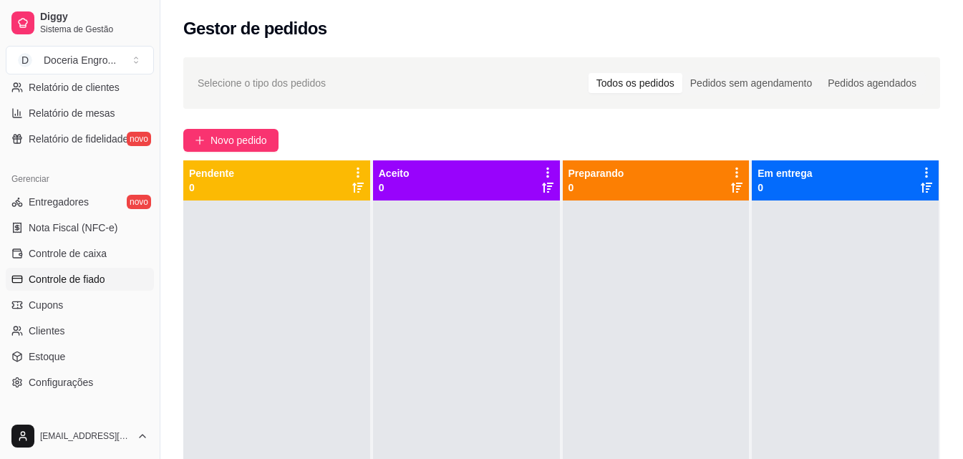
scroll to position [501, 0]
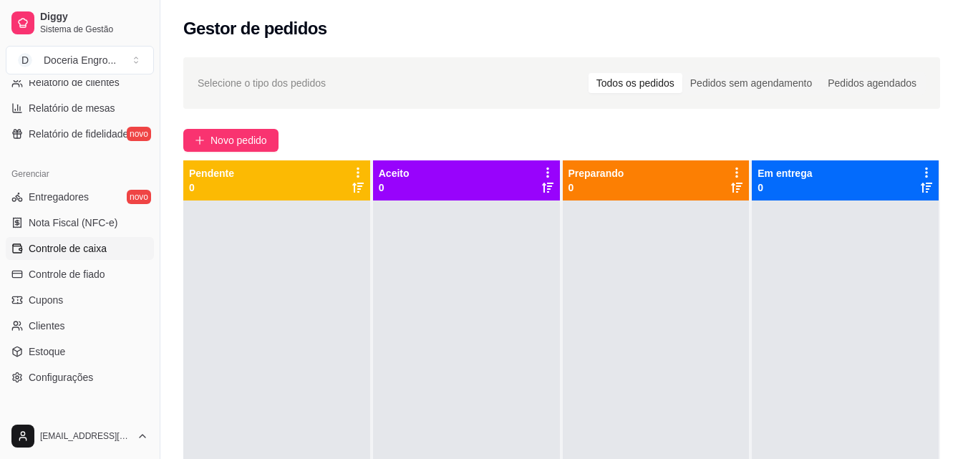
click at [94, 246] on span "Controle de caixa" at bounding box center [68, 248] width 78 height 14
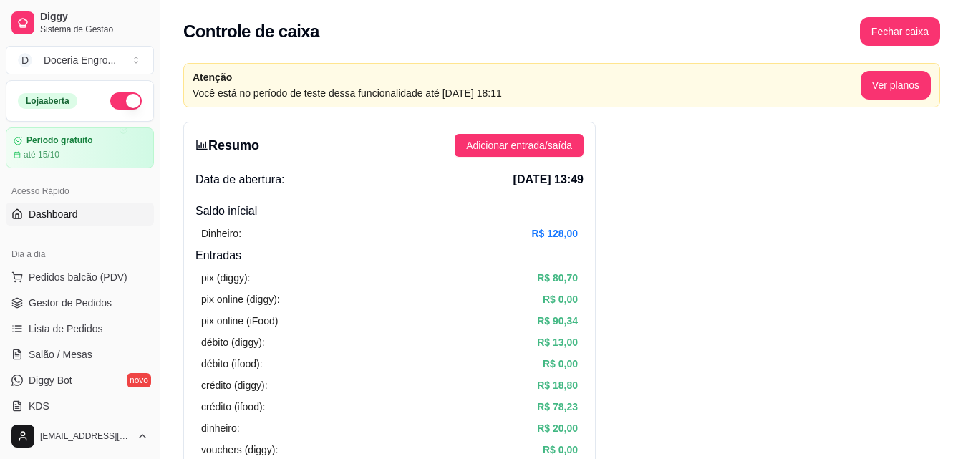
click at [91, 213] on link "Dashboard" at bounding box center [80, 214] width 148 height 23
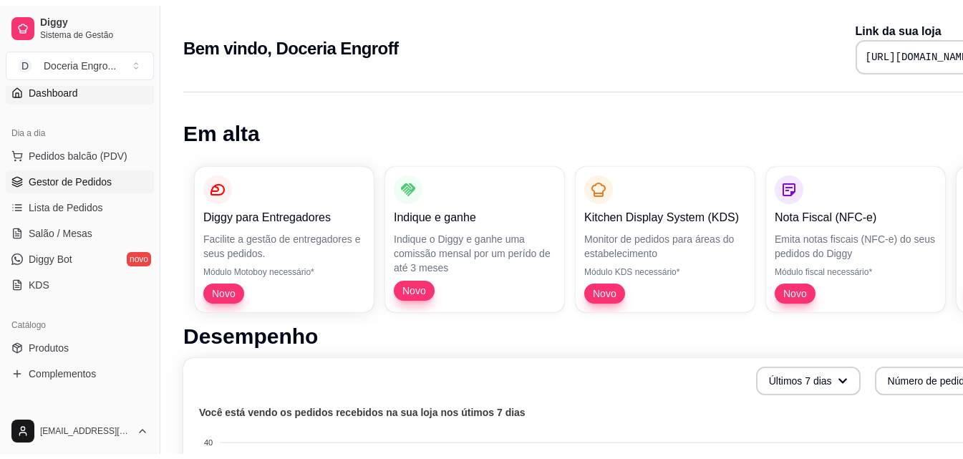
scroll to position [143, 0]
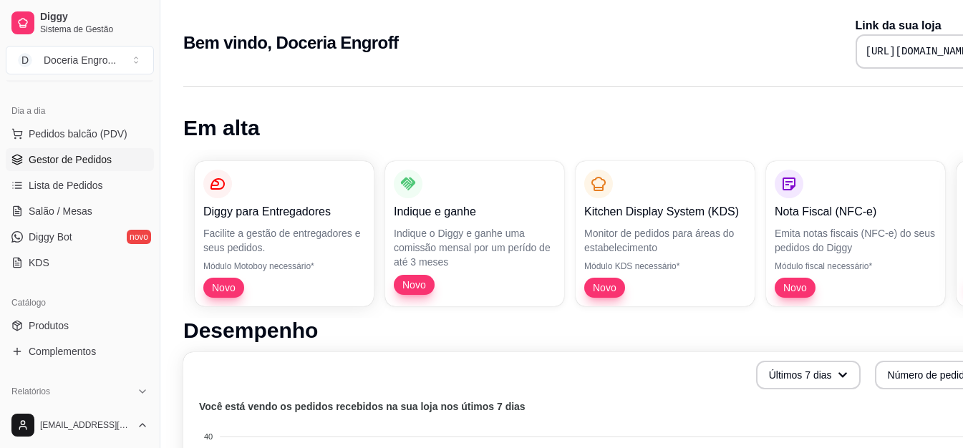
click at [92, 160] on span "Gestor de Pedidos" at bounding box center [70, 160] width 83 height 14
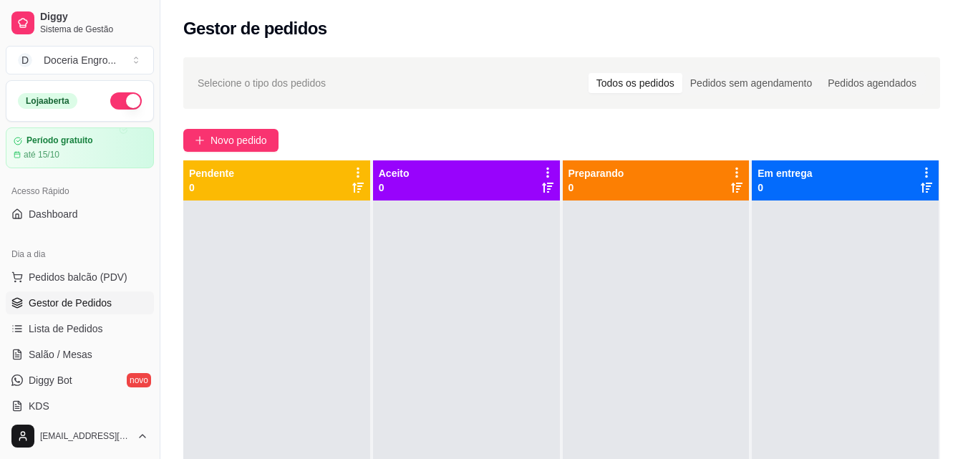
click at [169, 72] on div "Selecione o tipo dos pedidos Todos os pedidos Pedidos sem agendamento Pedidos a…" at bounding box center [561, 343] width 803 height 588
click at [179, 63] on div "Selecione o tipo dos pedidos Todos os pedidos Pedidos sem agendamento Pedidos a…" at bounding box center [561, 343] width 803 height 588
click at [354, 30] on div "Gestor de pedidos" at bounding box center [561, 28] width 757 height 23
click at [403, 53] on div "Selecione o tipo dos pedidos Todos os pedidos Pedidos sem agendamento Pedidos a…" at bounding box center [561, 343] width 803 height 588
